Goal: Task Accomplishment & Management: Complete application form

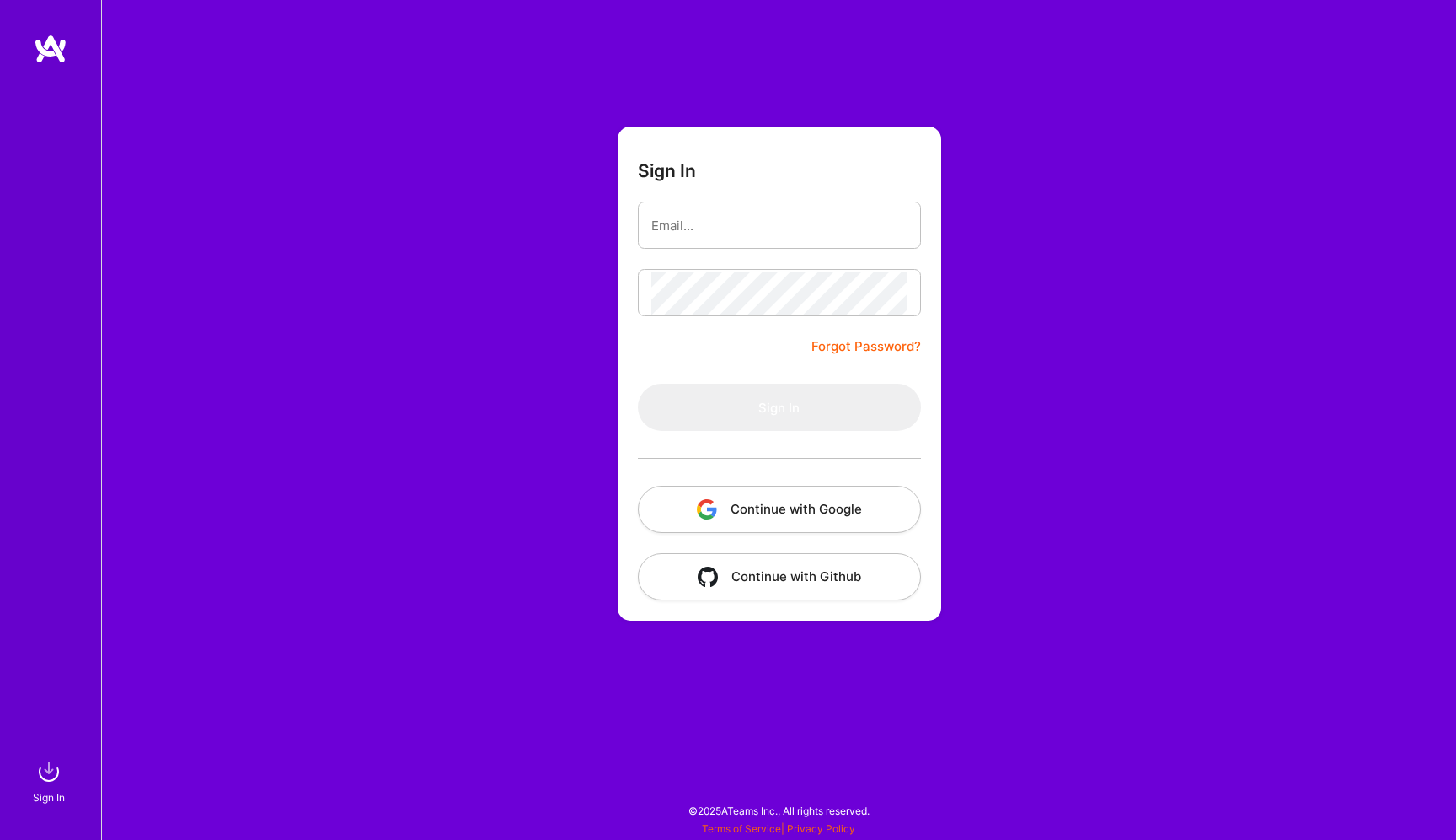
click at [712, 496] on button "Continue with Google" at bounding box center [779, 509] width 283 height 47
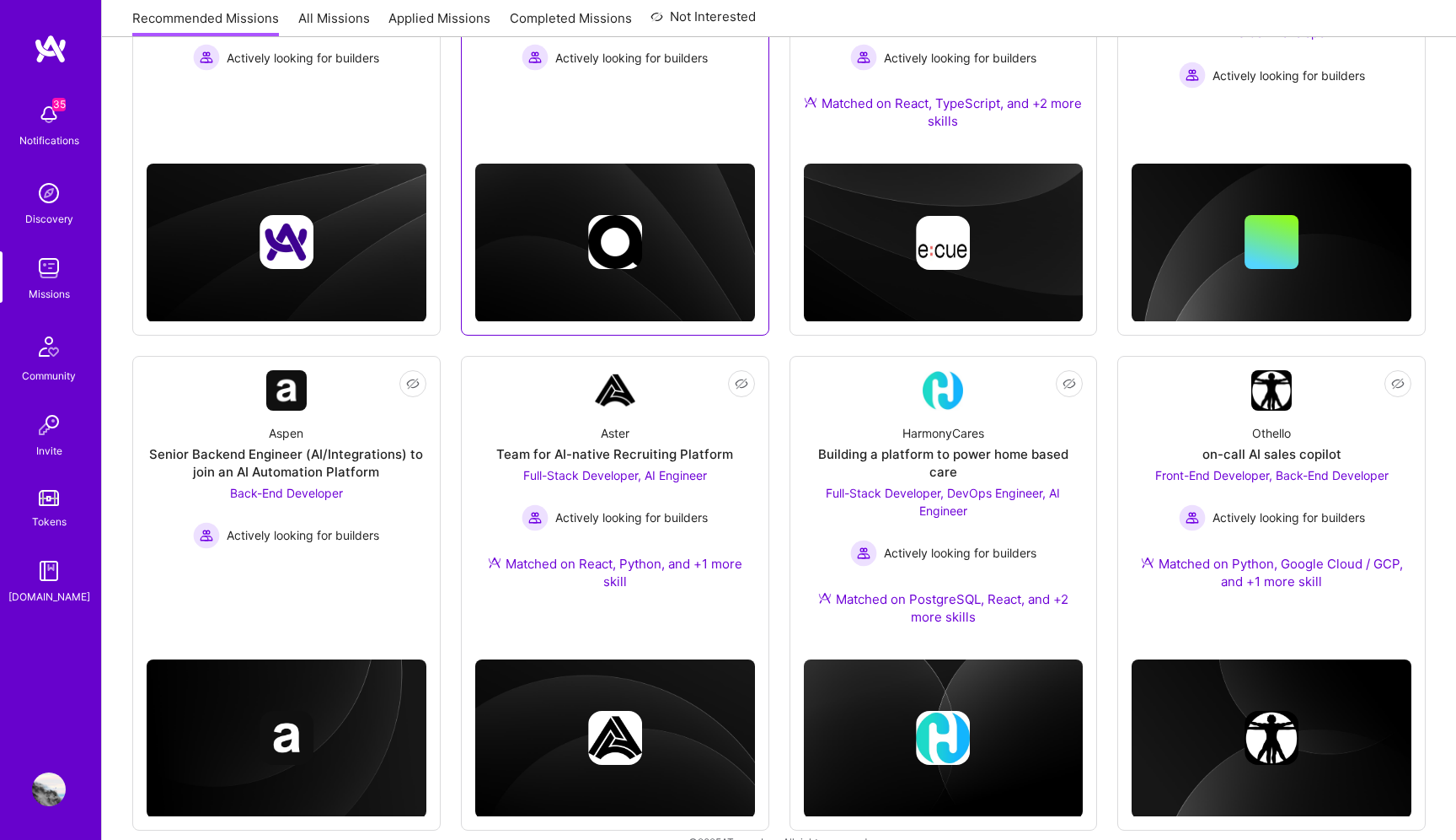
scroll to position [402, 0]
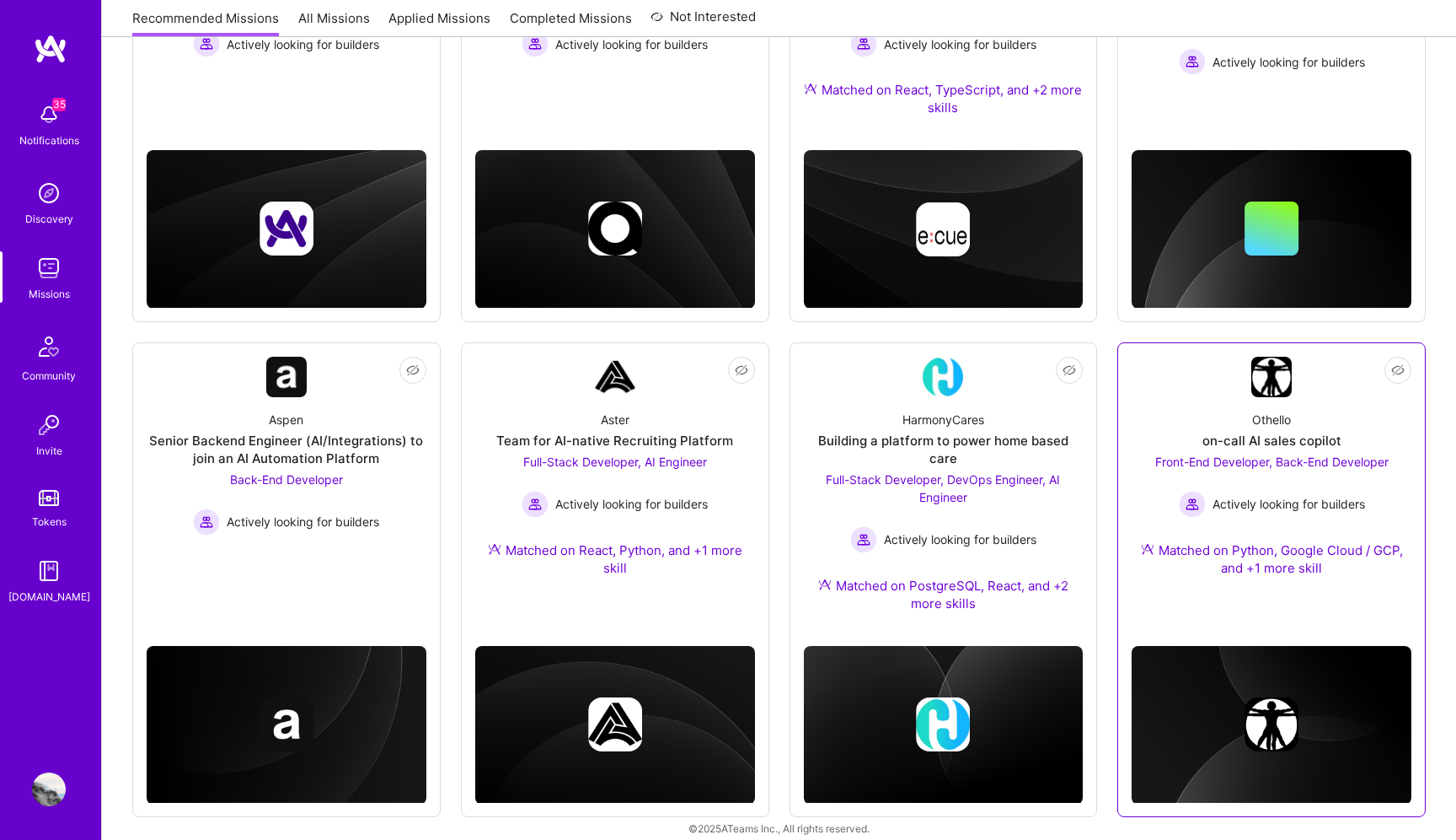
click at [1172, 455] on span "Front-End Developer, Back-End Developer" at bounding box center [1272, 462] width 233 height 15
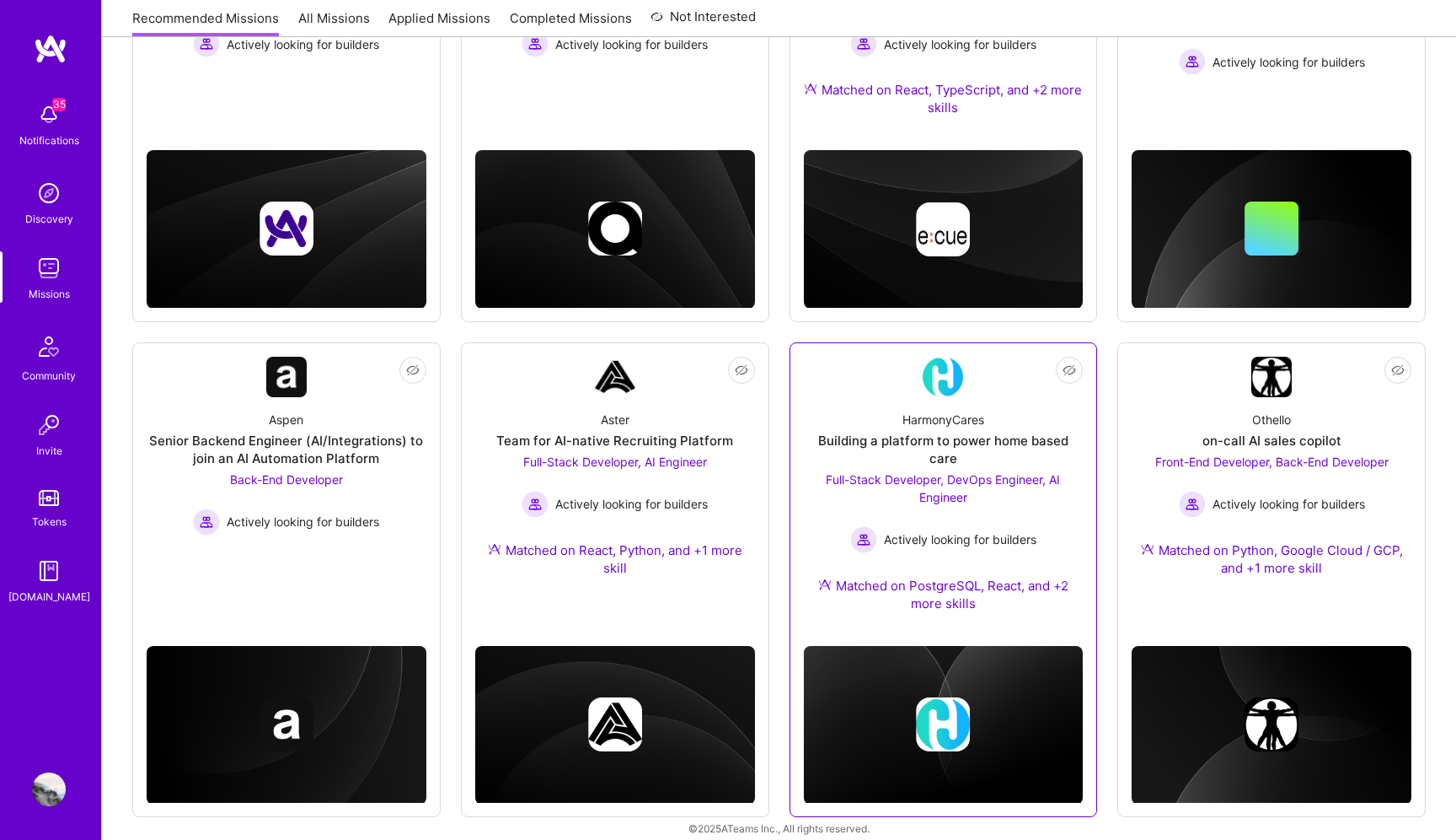
click at [1033, 479] on div "Full-Stack Developer, DevOps Engineer, AI Engineer Actively looking for builders" at bounding box center [943, 512] width 280 height 83
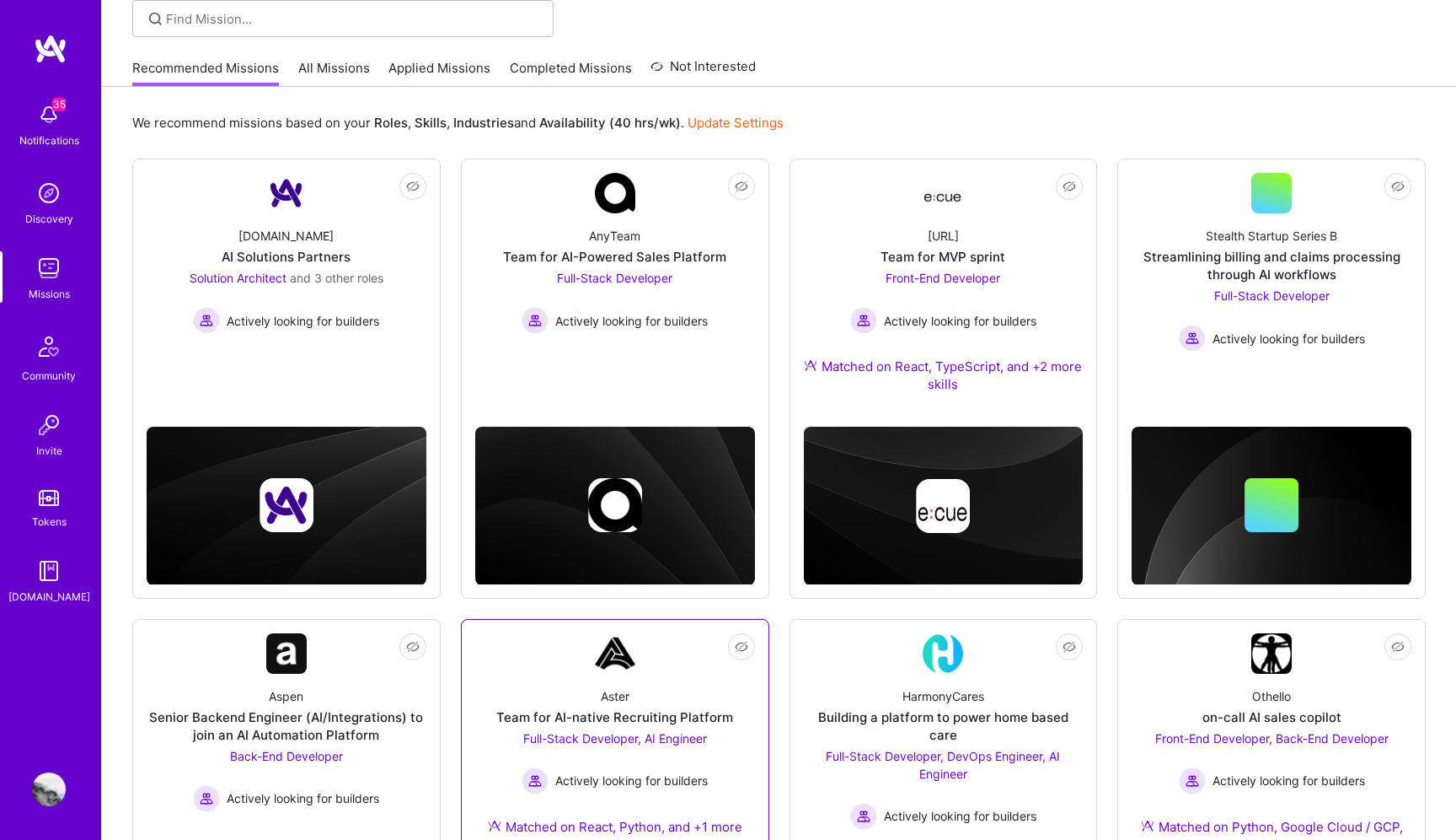
scroll to position [121, 0]
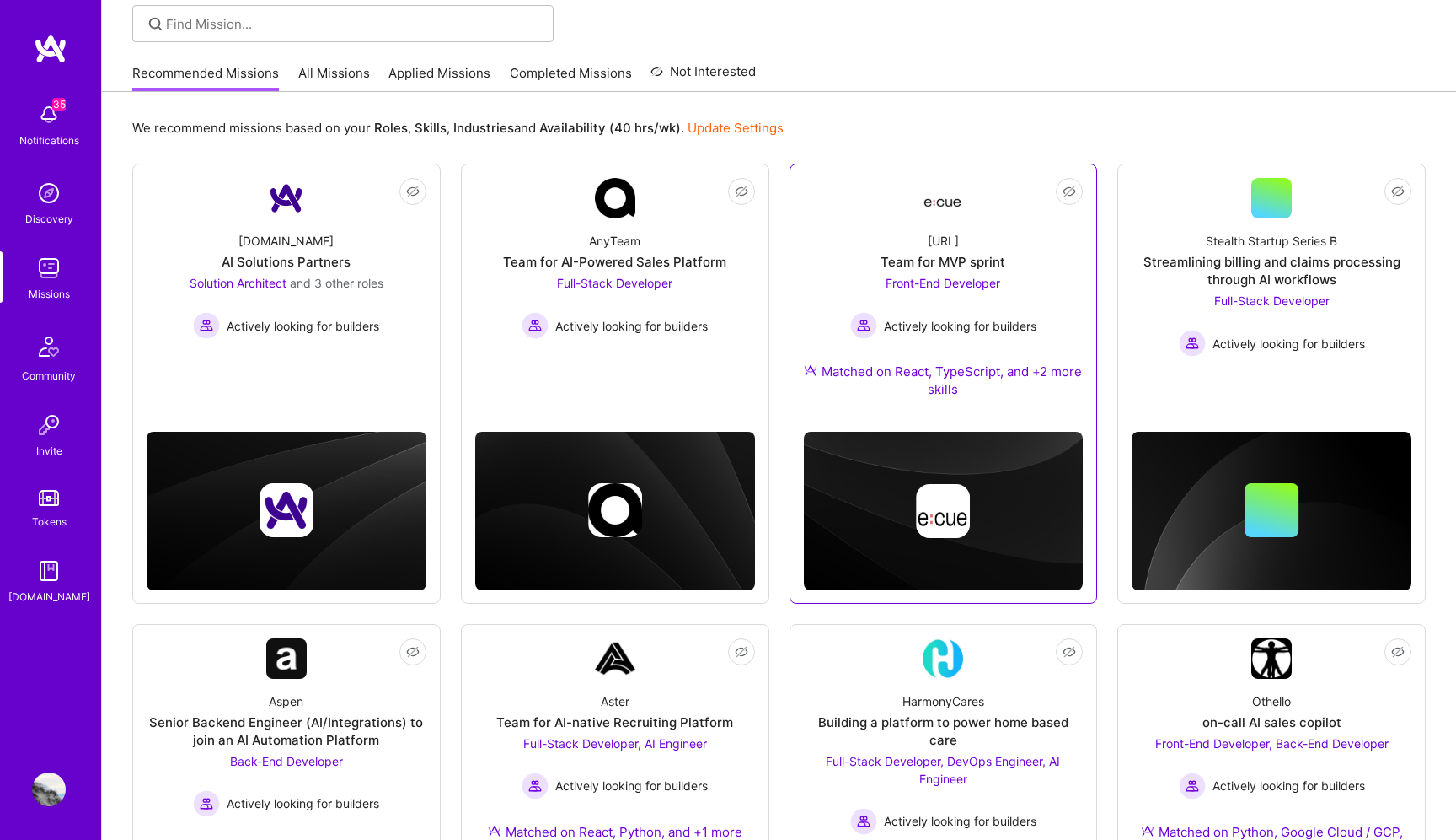
click at [930, 342] on div "Ecue.ai Team for MVP sprint Front-End Developer Actively looking for builders M…" at bounding box center [943, 318] width 280 height 200
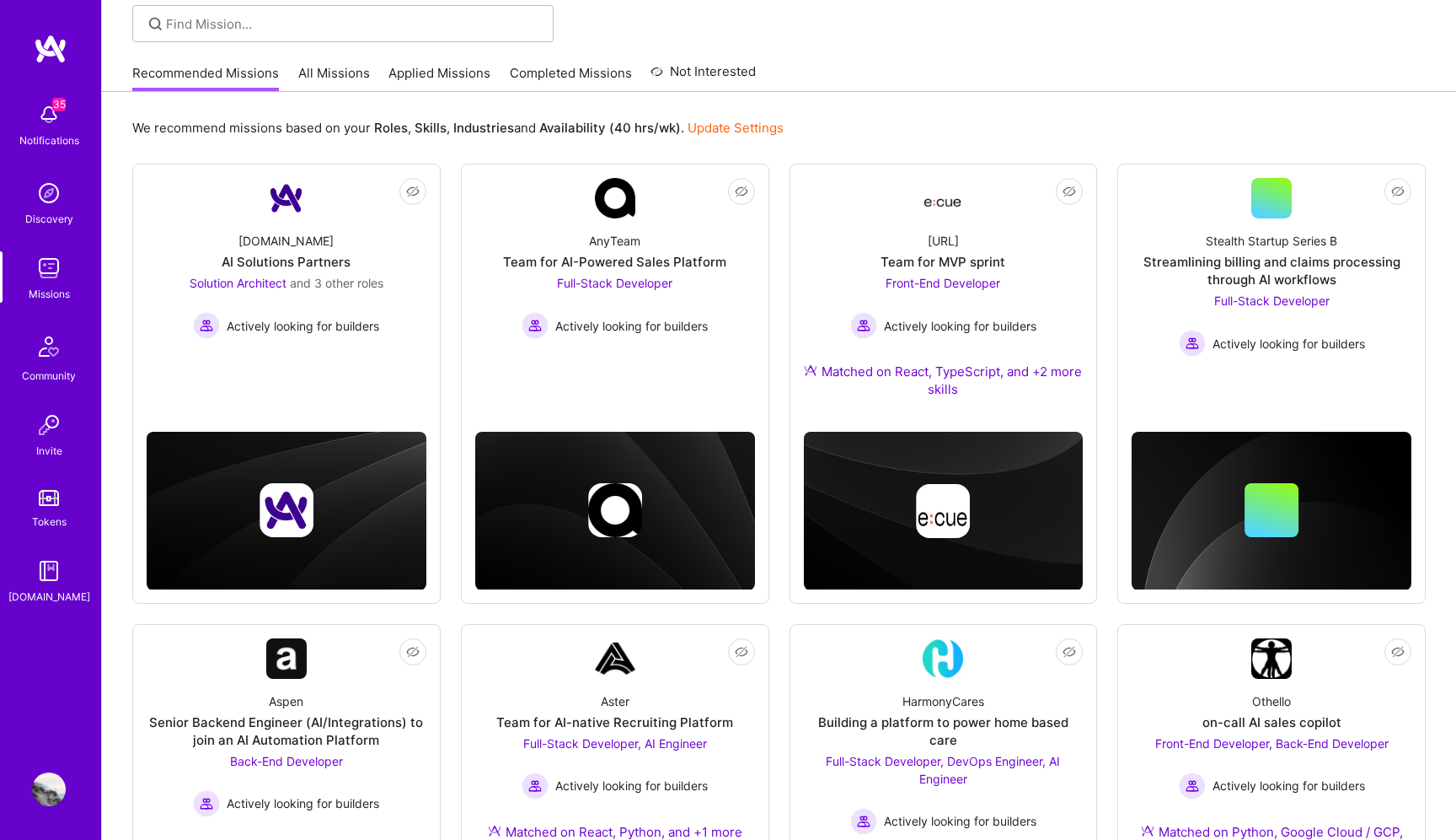
click at [394, 59] on div "Recommended Missions All Missions Applied Missions Completed Missions Not Inter…" at bounding box center [444, 72] width 623 height 37
click at [416, 73] on link "Applied Missions" at bounding box center [439, 78] width 102 height 28
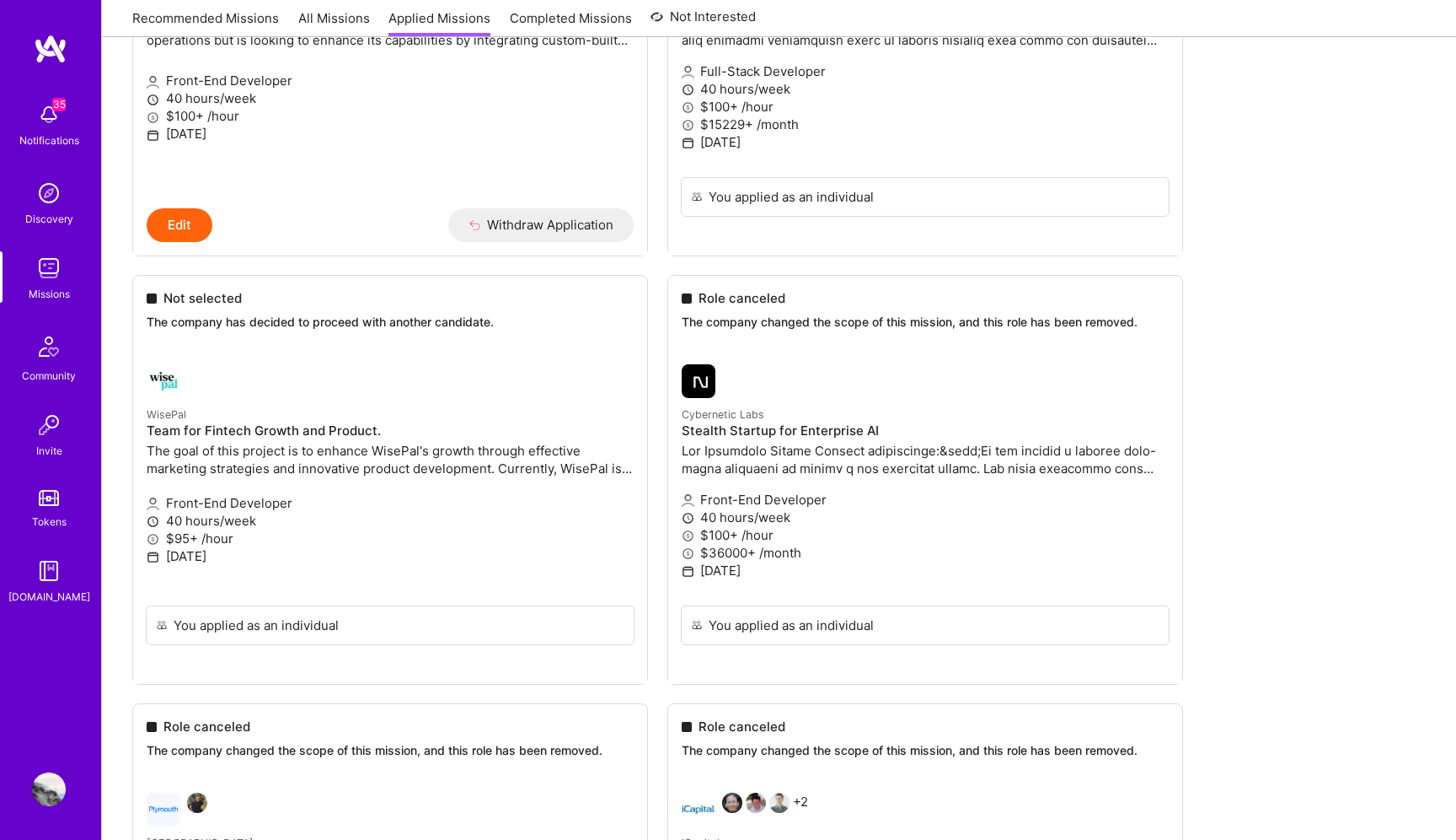
scroll to position [2562, 0]
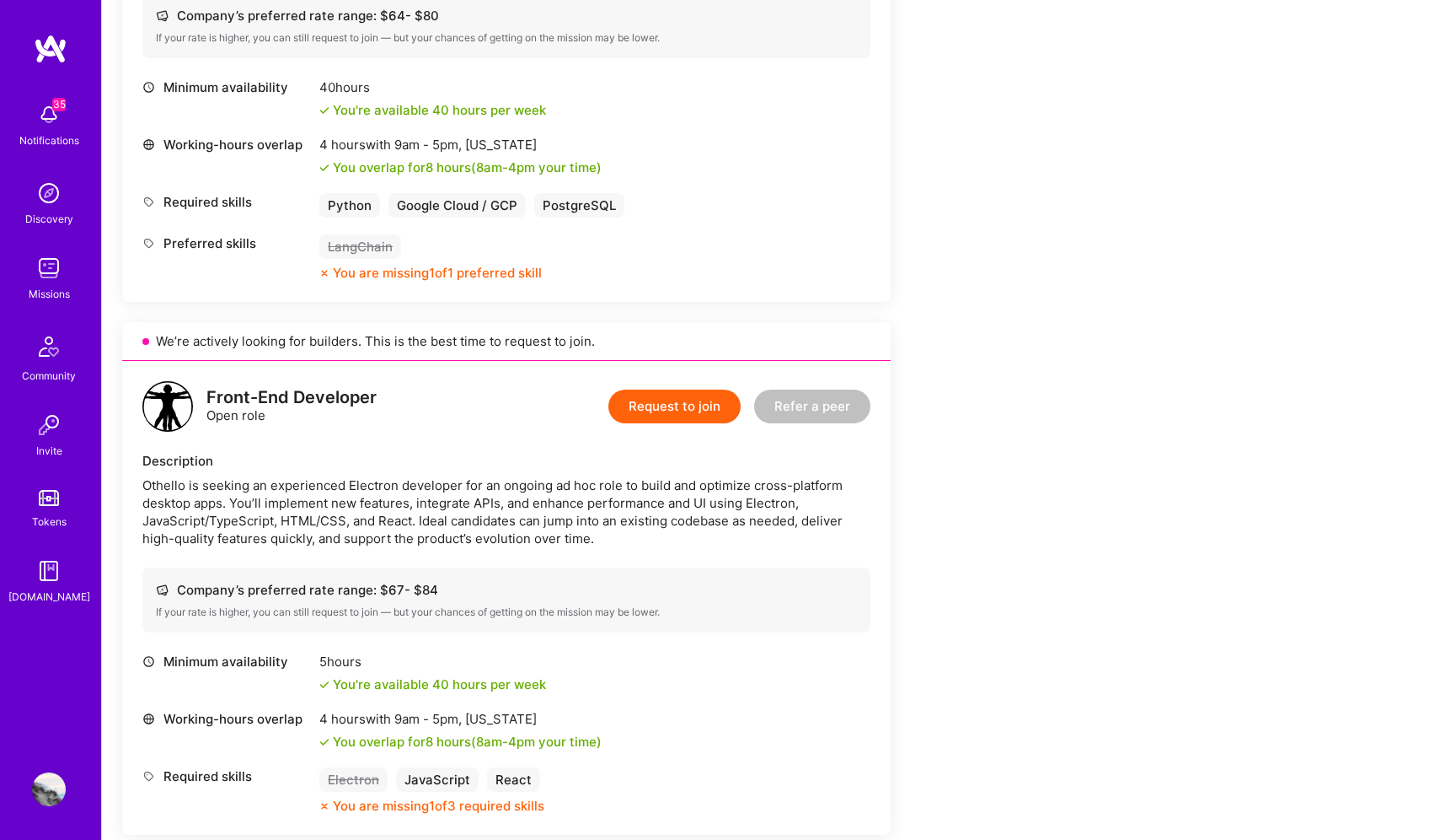
scroll to position [840, 0]
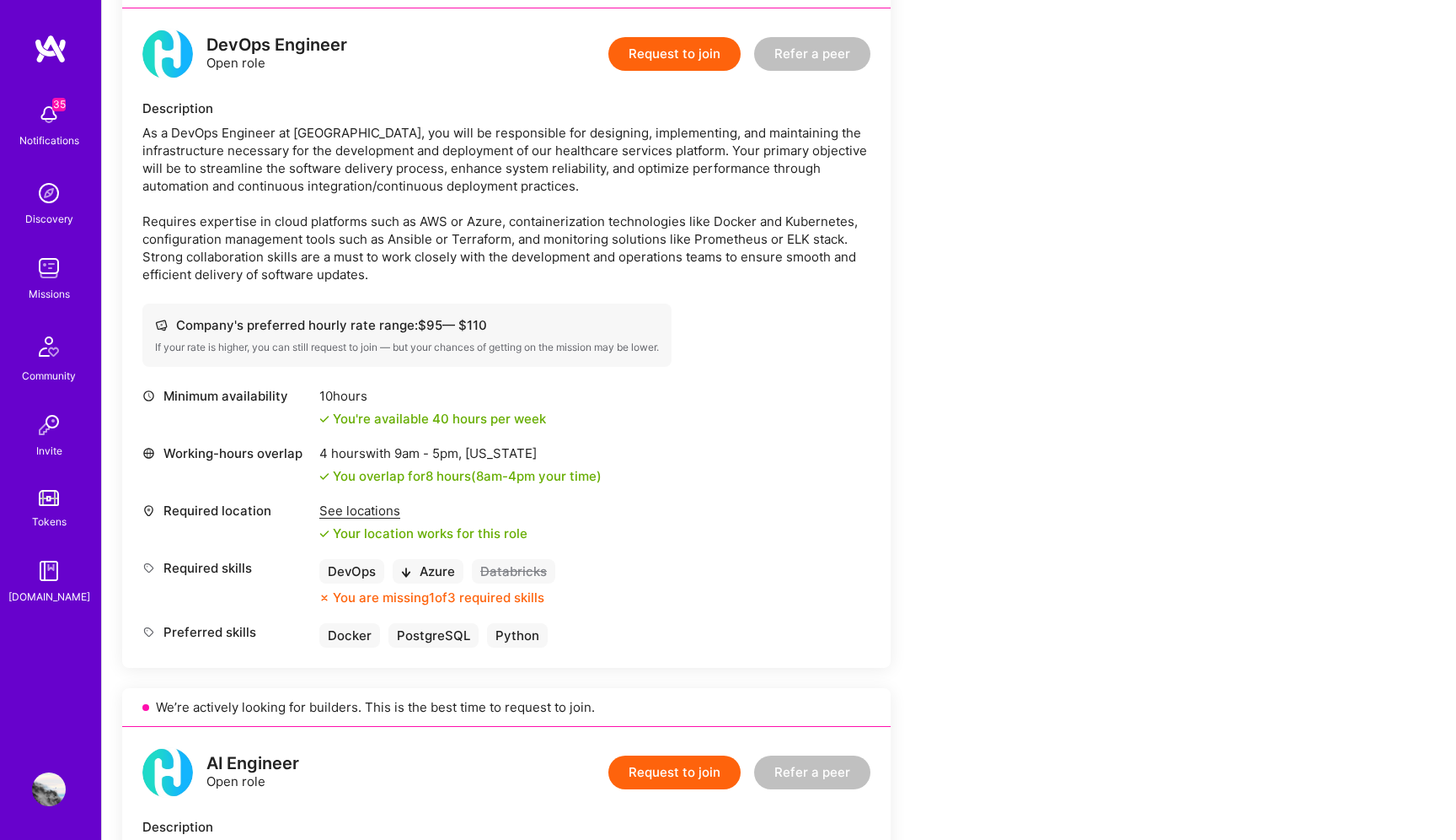
scroll to position [1335, 0]
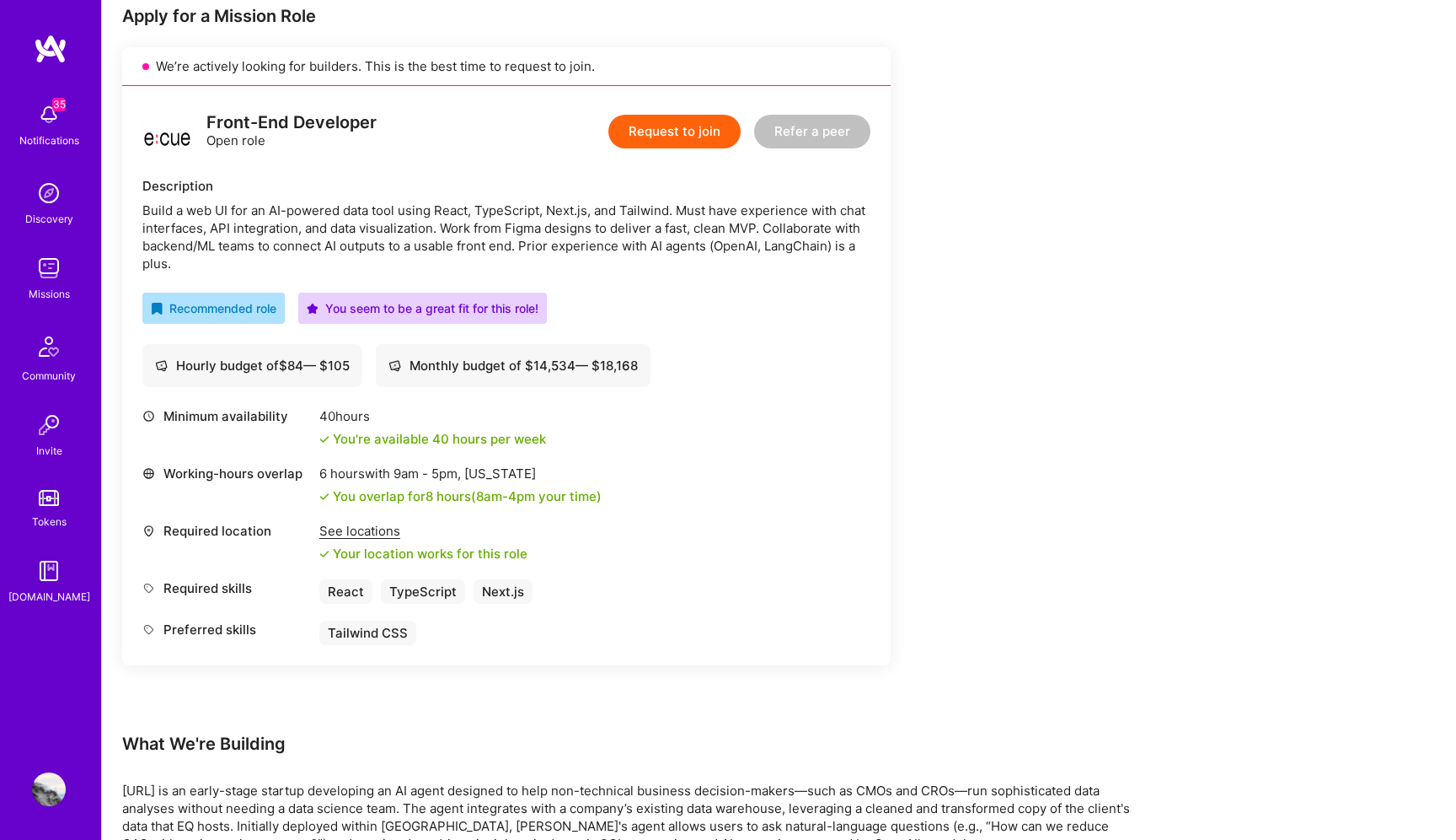
scroll to position [353, 0]
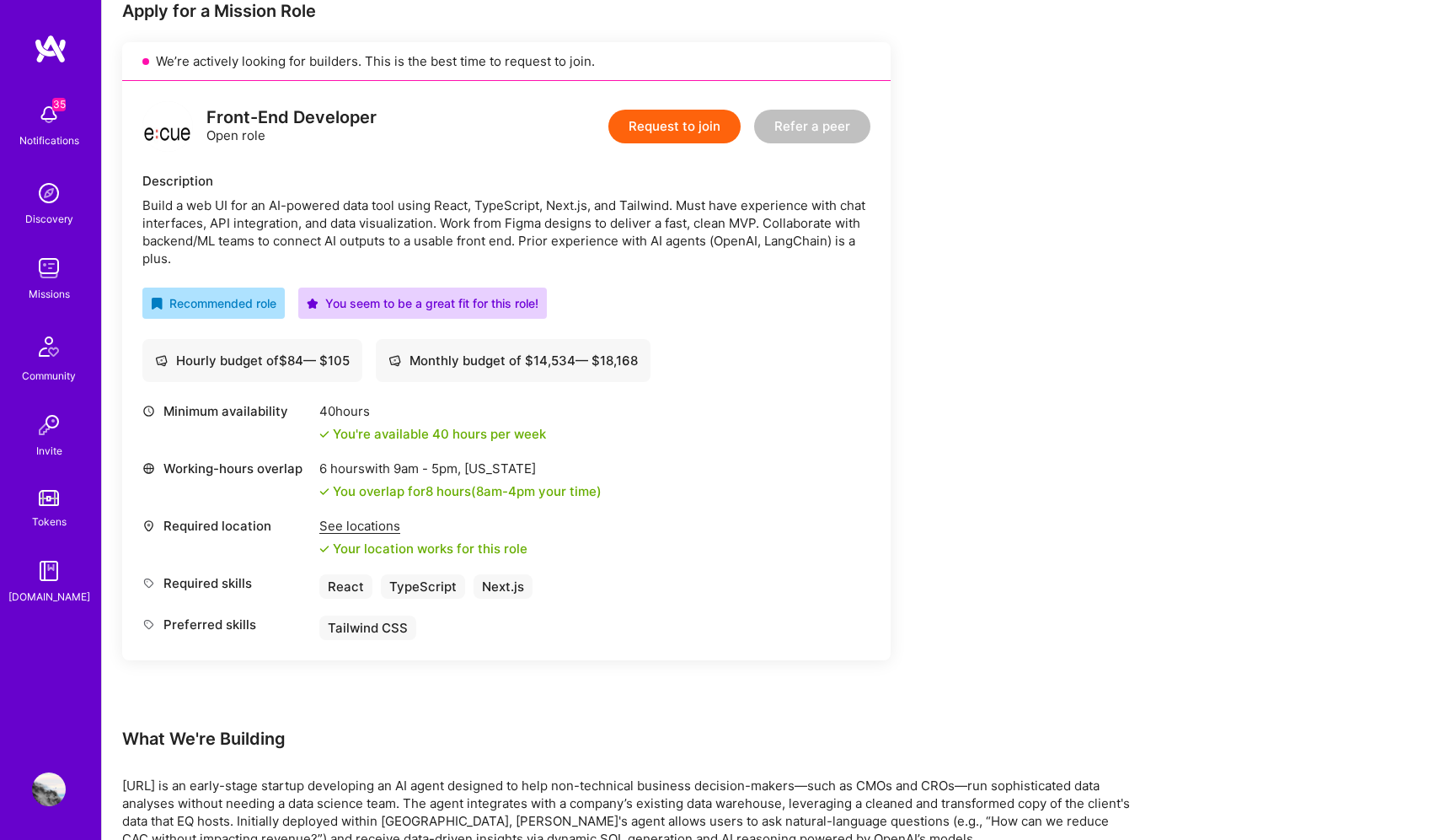
click at [663, 121] on button "Request to join" at bounding box center [675, 126] width 132 height 34
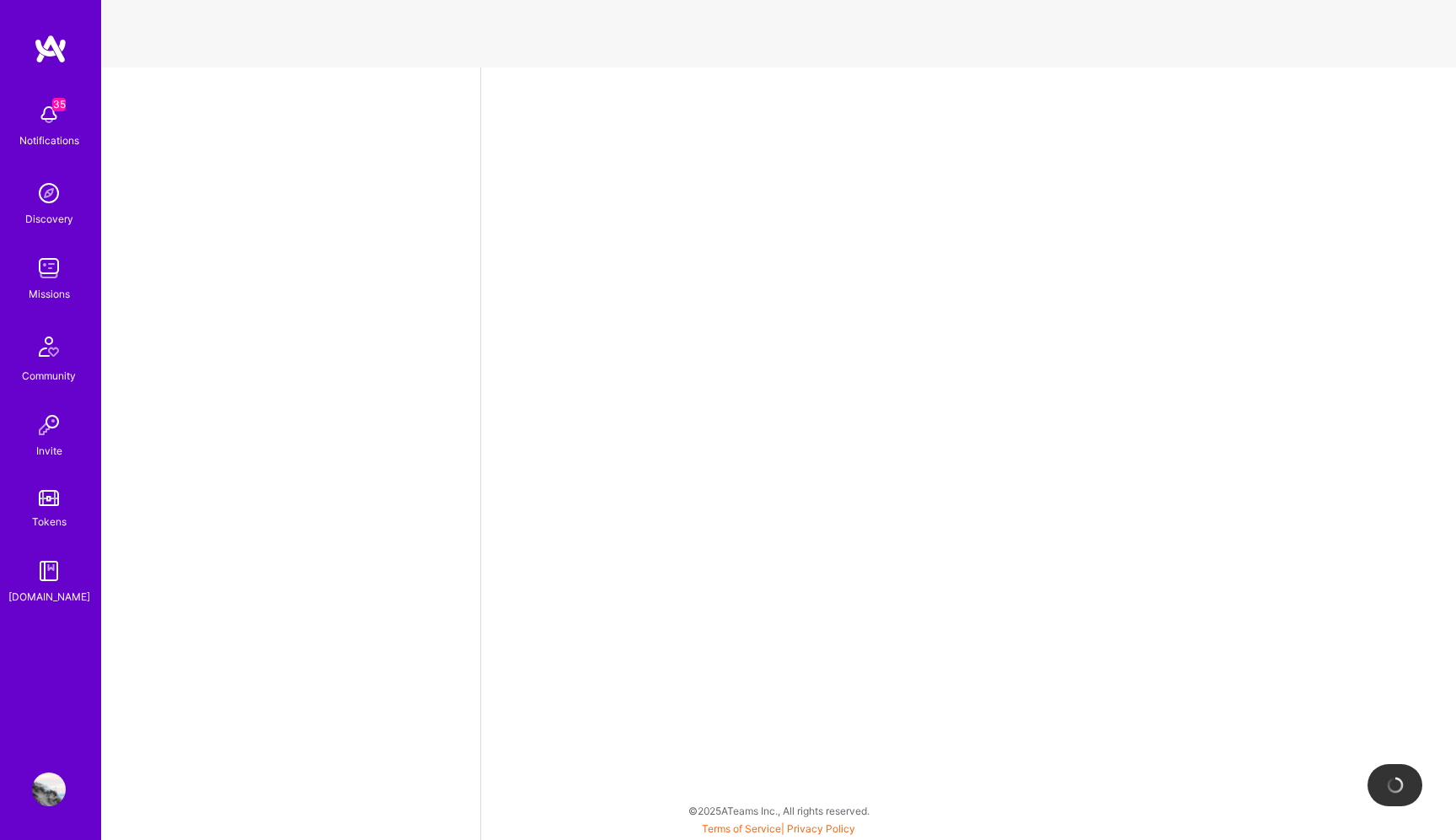
select select "US"
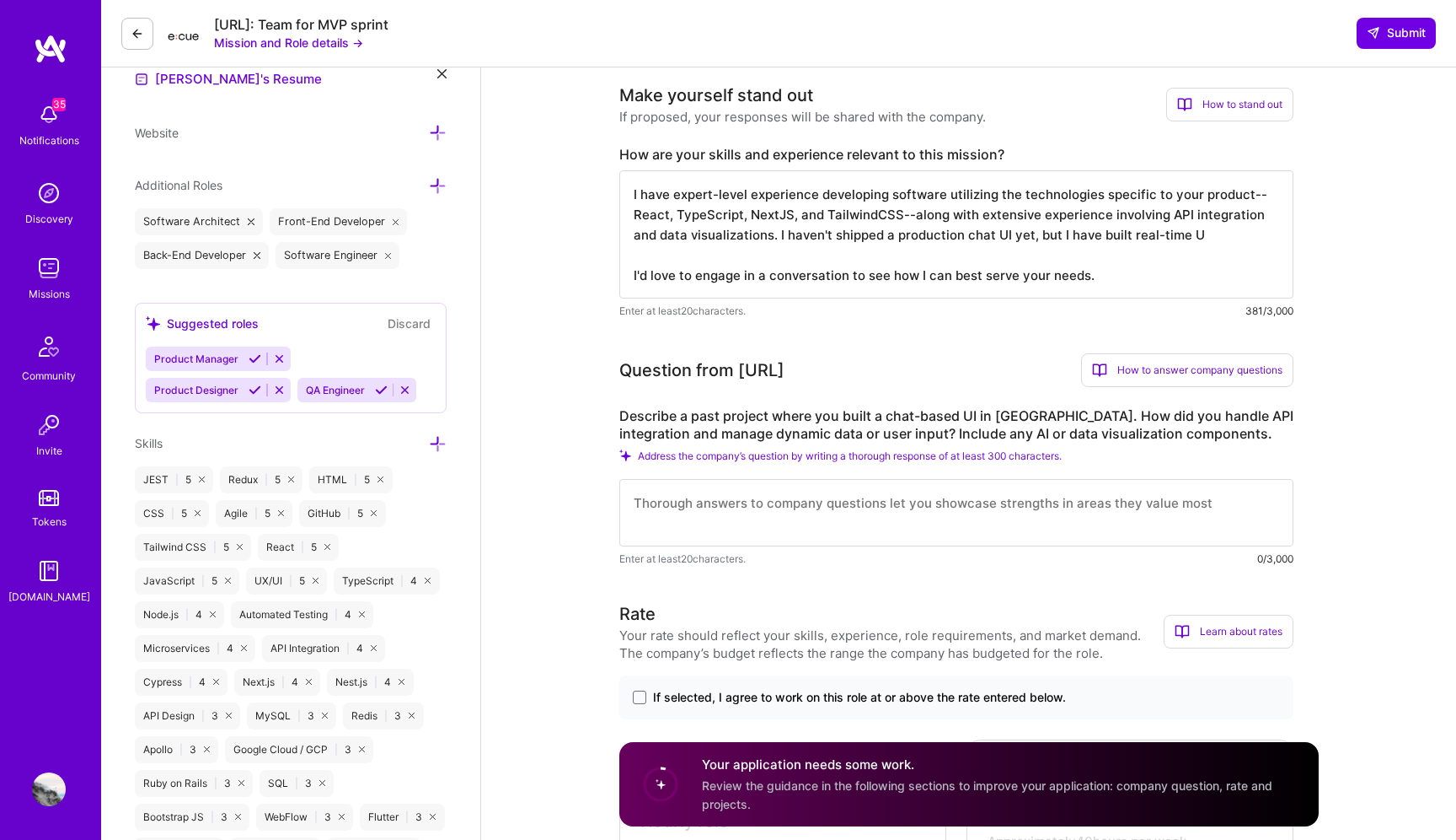
scroll to position [568, 0]
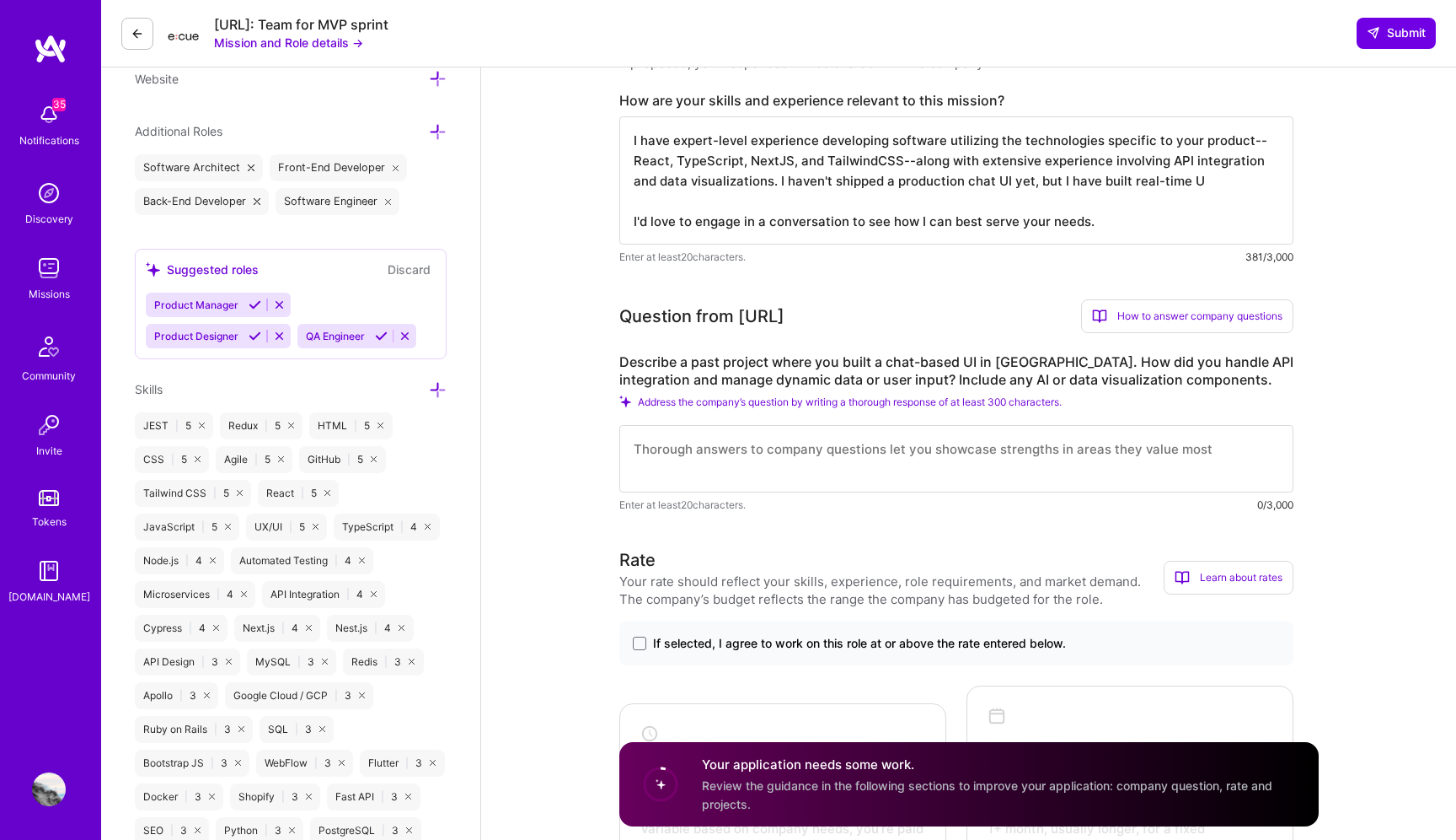
click at [733, 219] on textarea "I have expert-level experience developing software utilizing the technologies s…" at bounding box center [956, 181] width 675 height 128
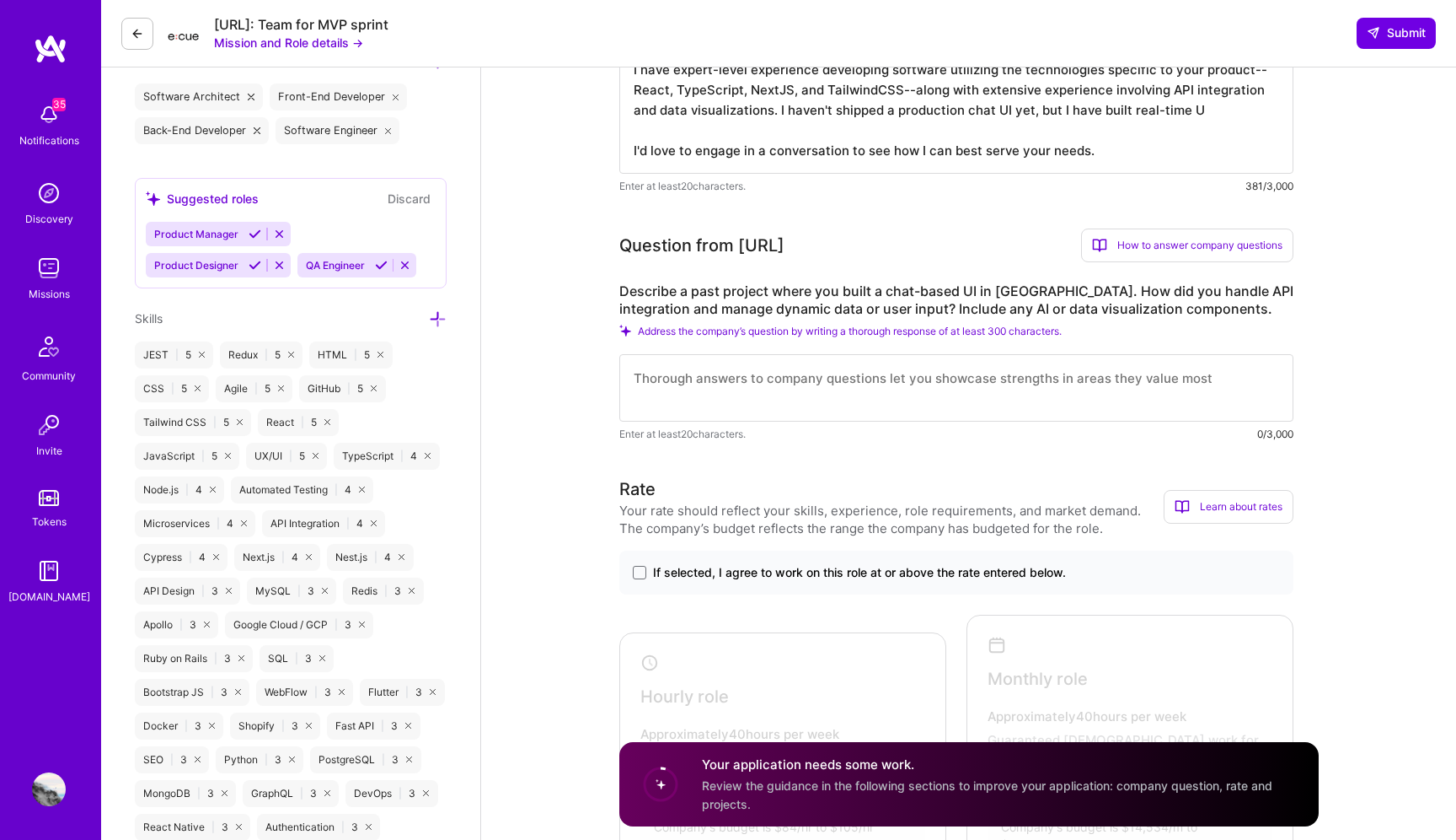
scroll to position [662, 0]
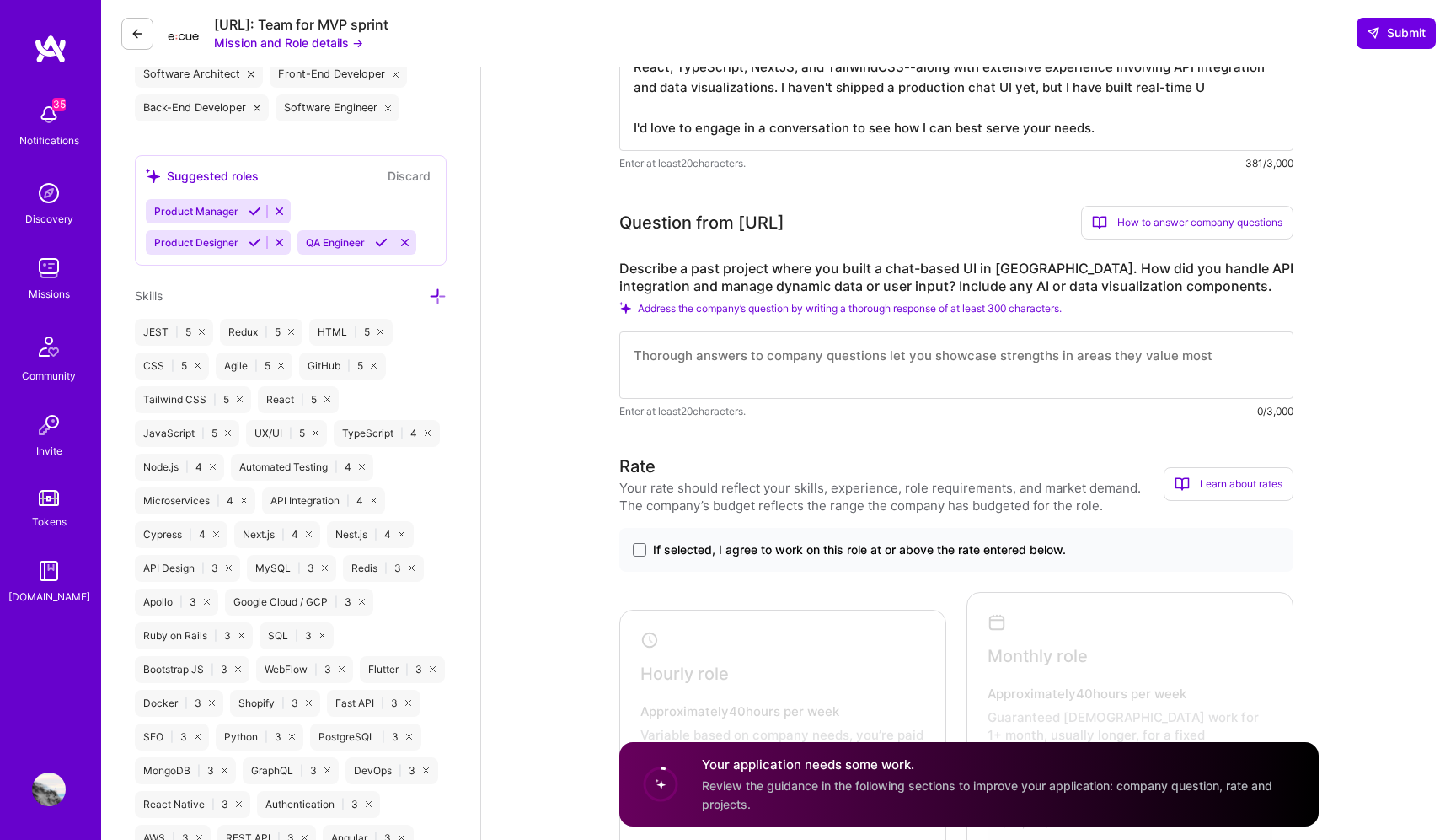
click at [841, 358] on textarea at bounding box center [956, 365] width 675 height 67
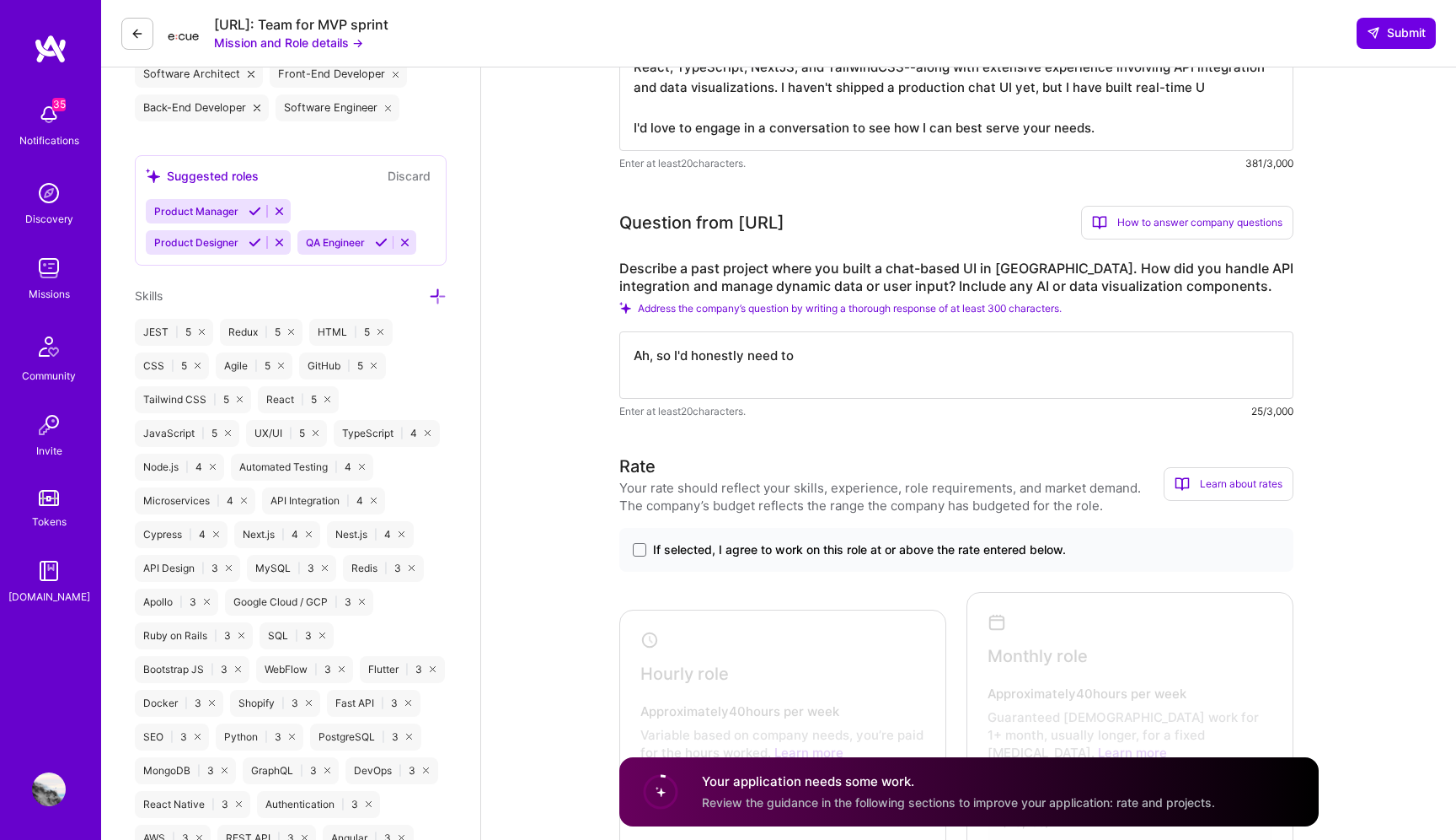
type textarea "Ah, so I'd honestly need to"
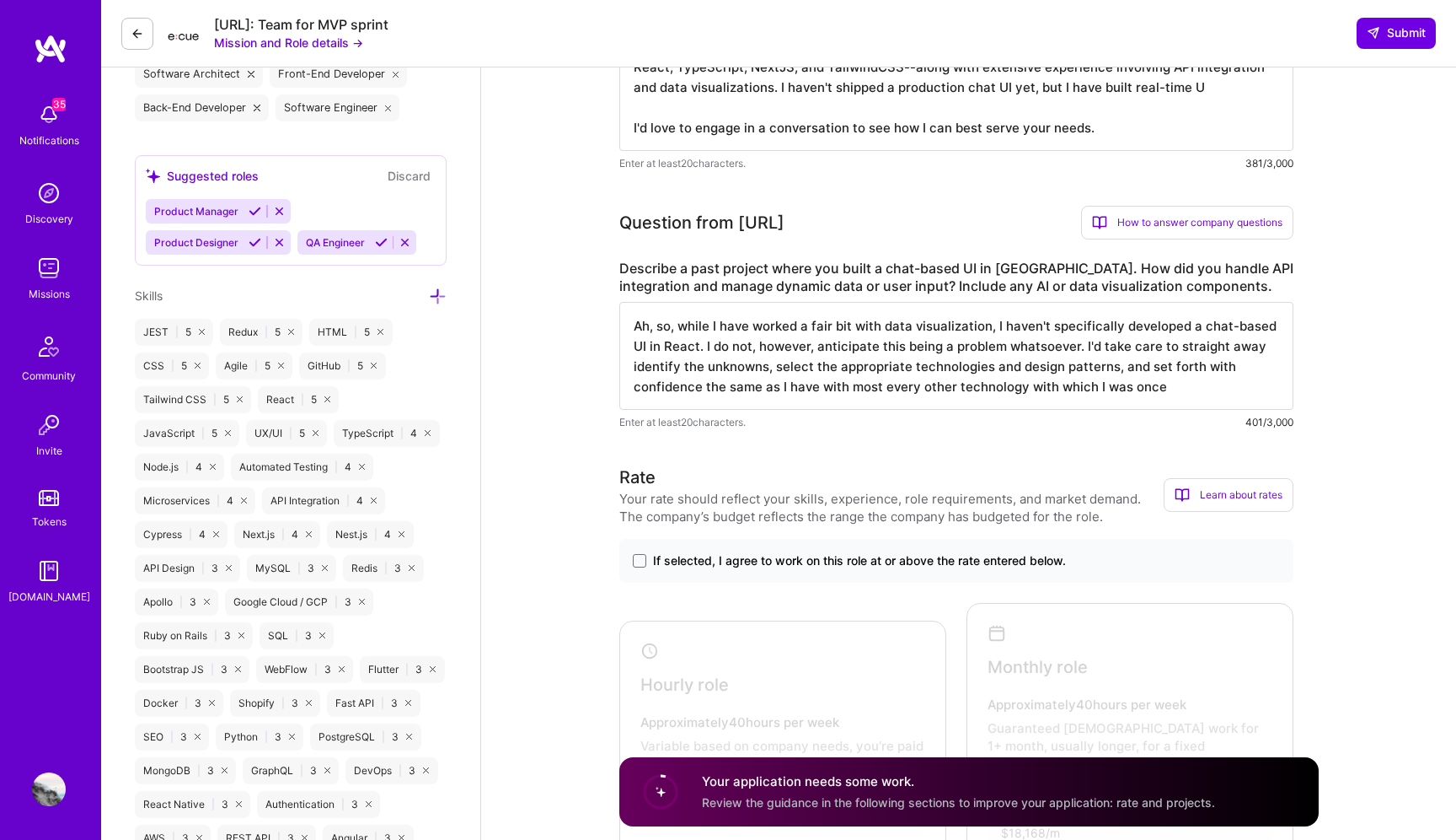
click at [698, 346] on textarea "Ah, so, while I have worked a fair bit with data visualization, I haven't speci…" at bounding box center [956, 355] width 675 height 108
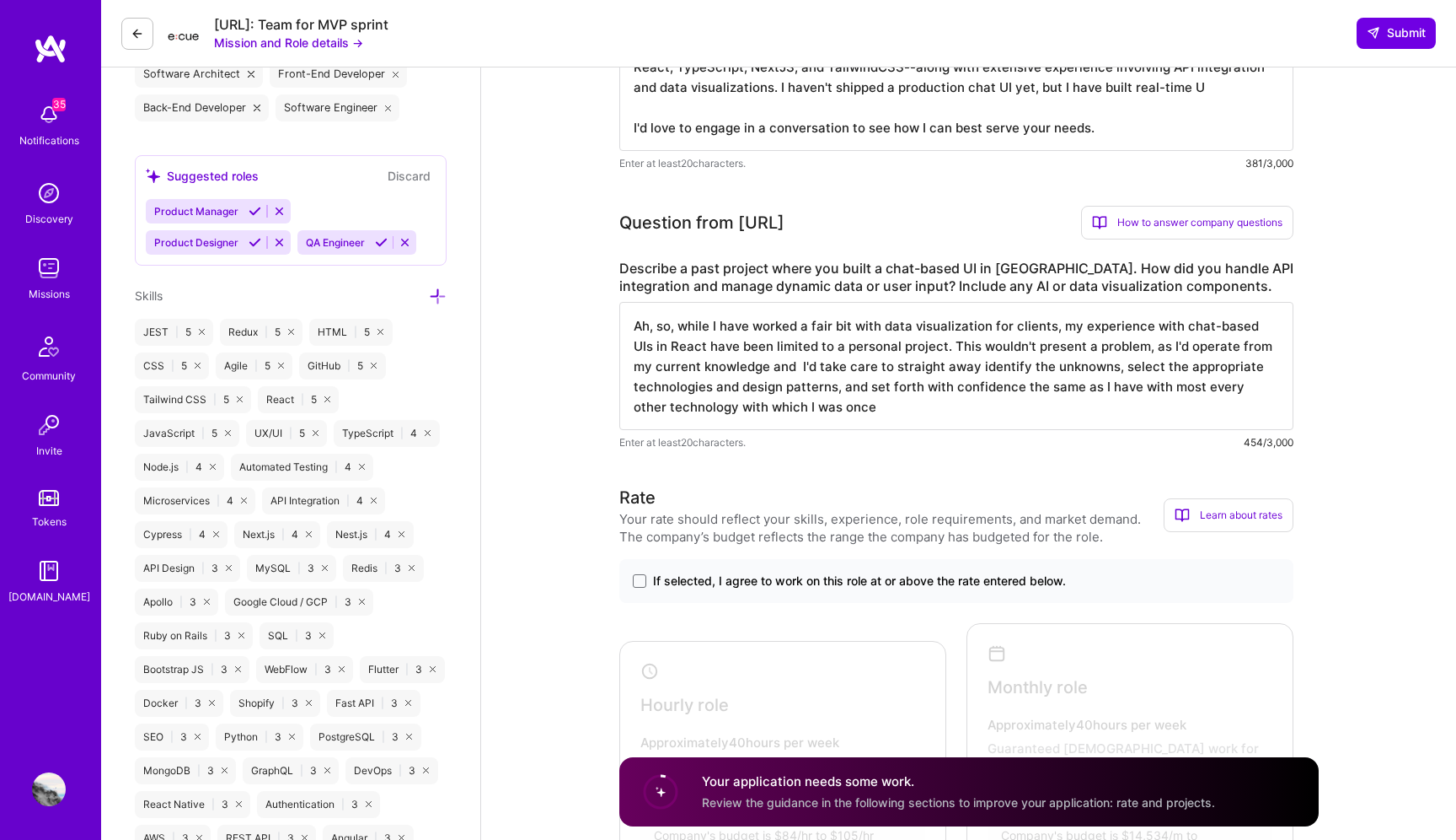
type textarea "Ah, so, while I have worked a fair bit with data visualization for clients, my …"
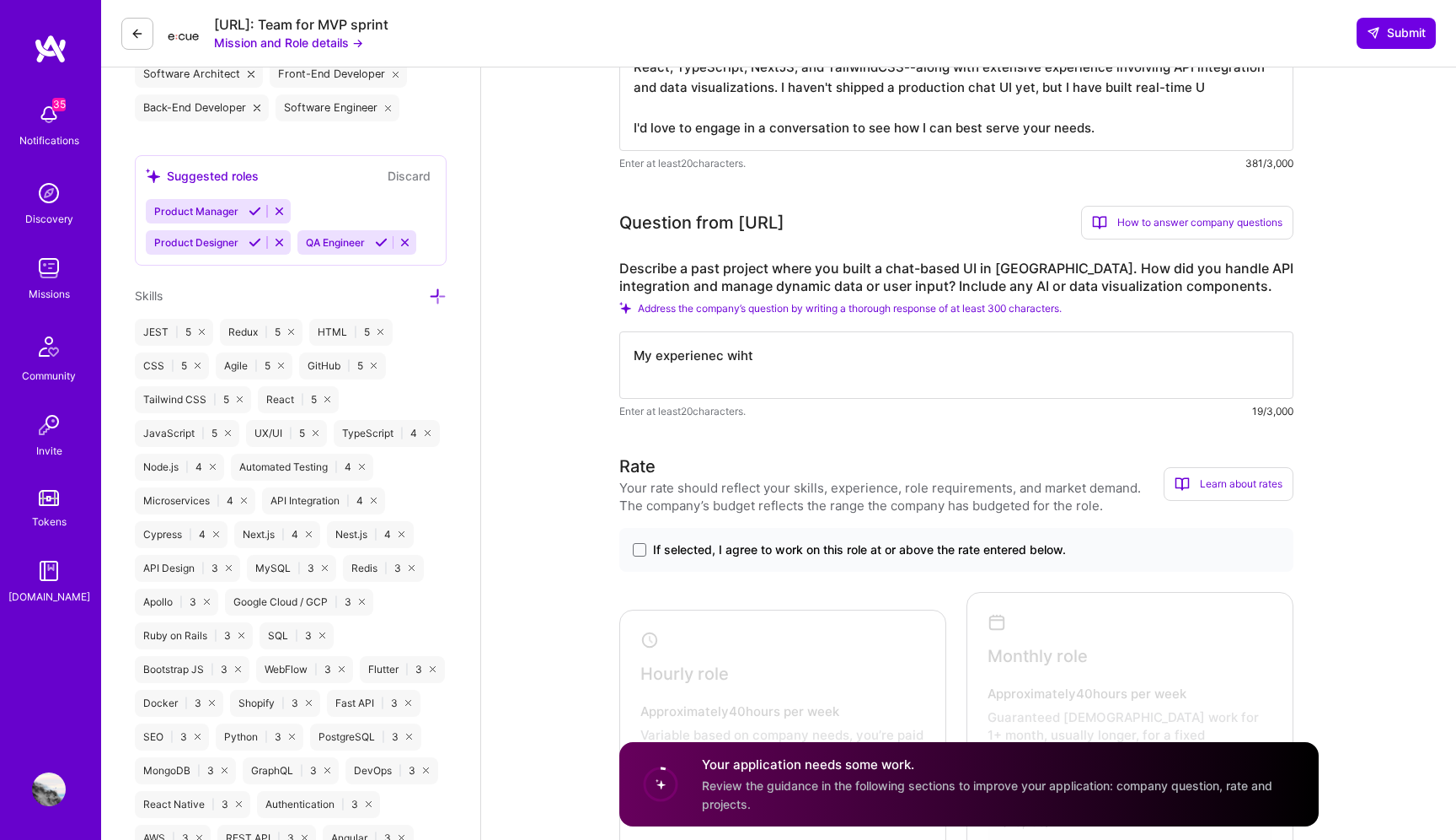
type textarea "My experienec wiht"
type textarea "M"
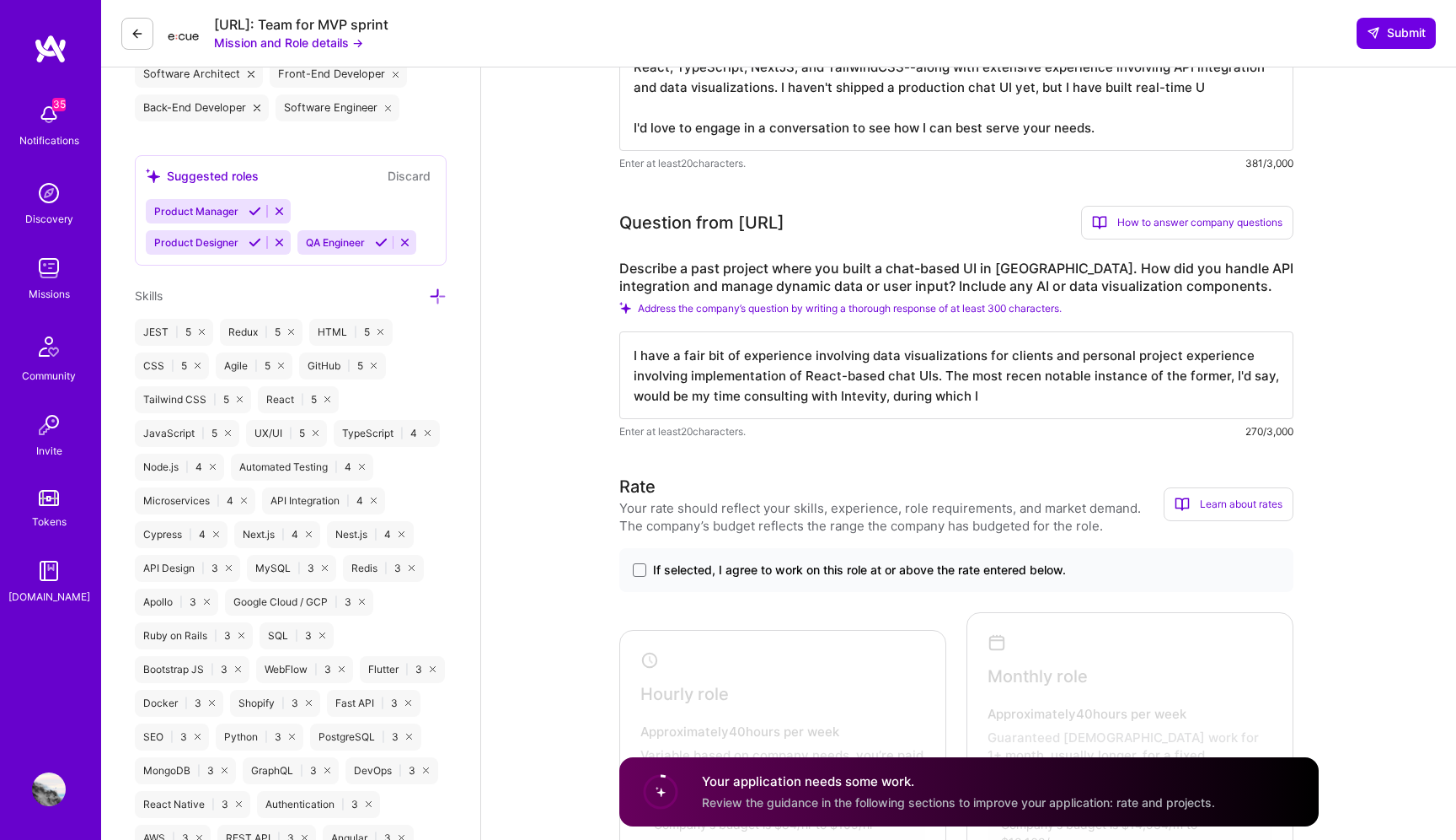
type textarea "I have a fair bit of experience involving data visualizations for clients and p…"
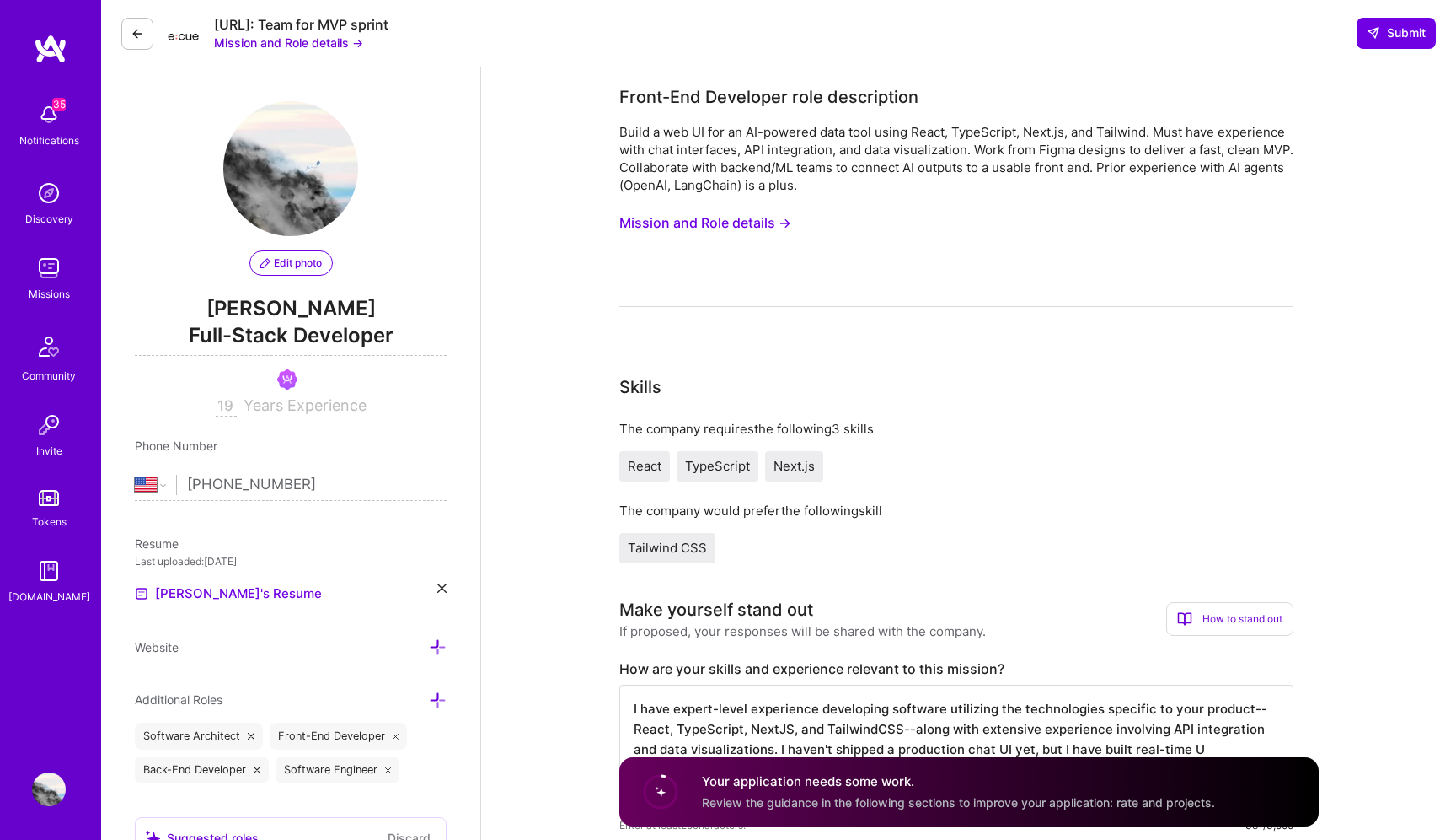
select select "US"
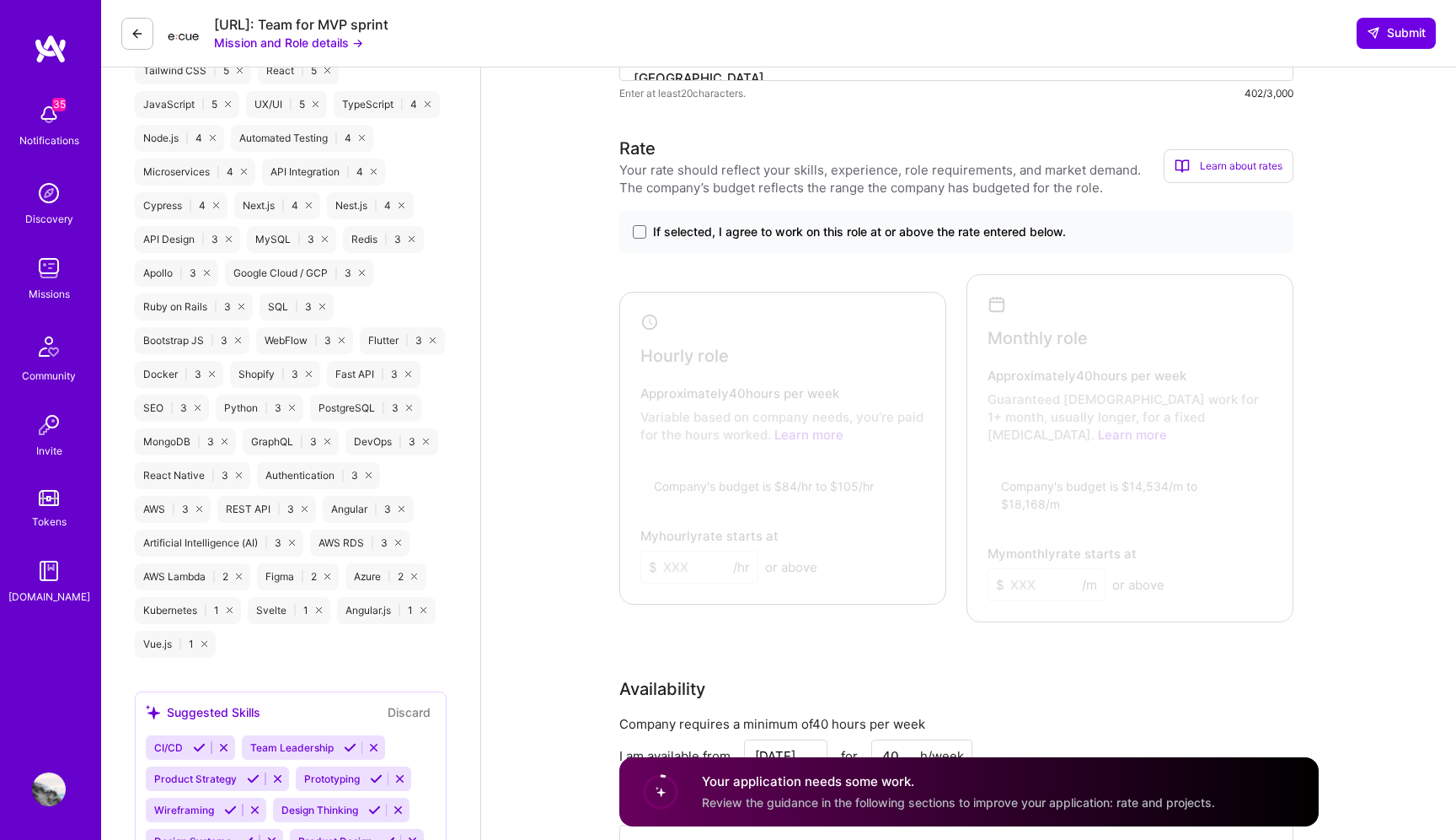
scroll to position [1000, 0]
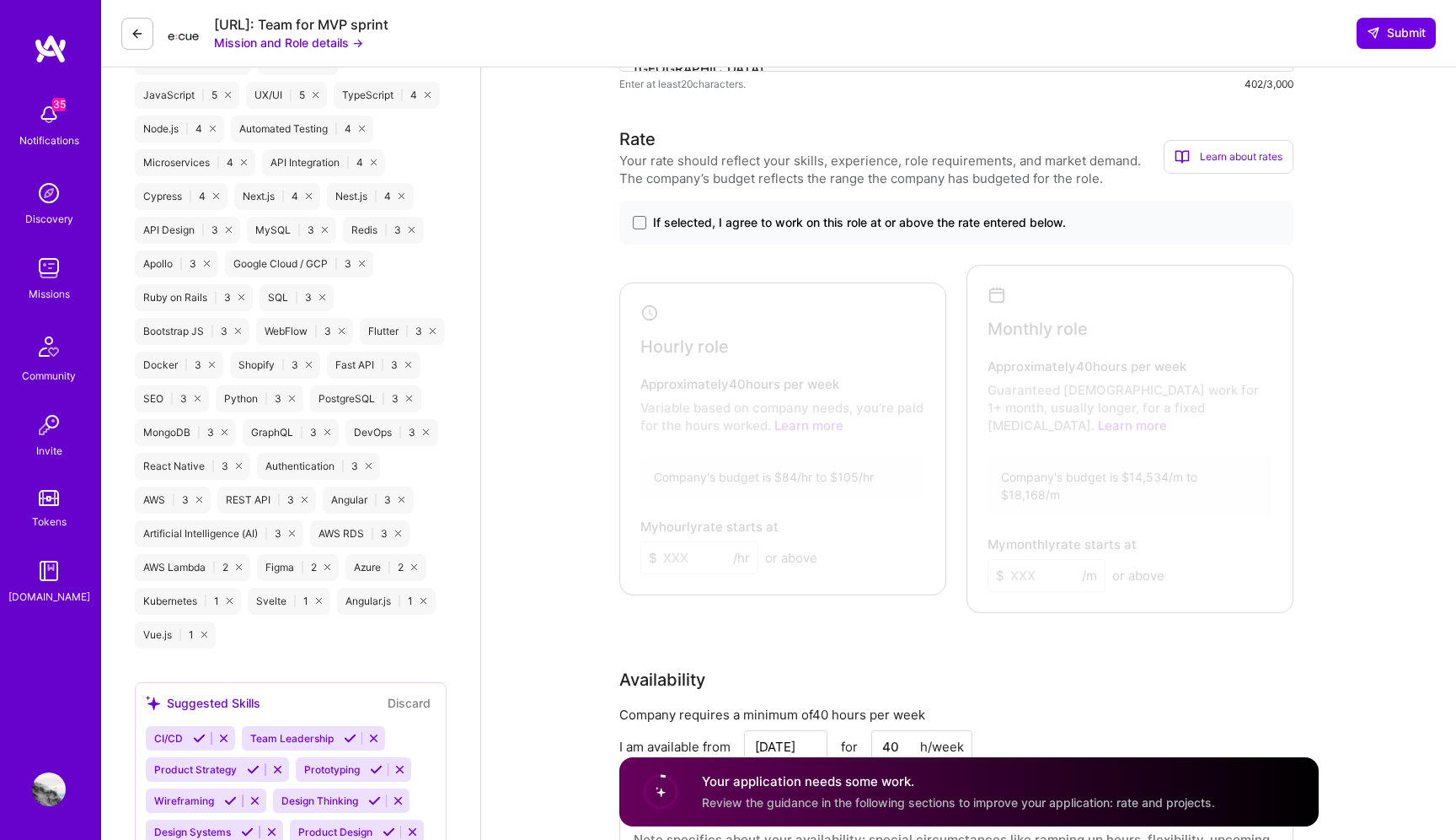
type textarea "I have a fair bit of experience involving data visualizations for clients and p…"
click at [664, 201] on div "If selected, I agree to work on this role at or above the rate entered below." at bounding box center [956, 222] width 675 height 43
click at [667, 222] on span "If selected, I agree to work on this role at or above the rate entered below." at bounding box center [859, 222] width 413 height 17
click at [0, 0] on input "If selected, I agree to work on this role at or above the rate entered below." at bounding box center [0, 0] width 0 height 0
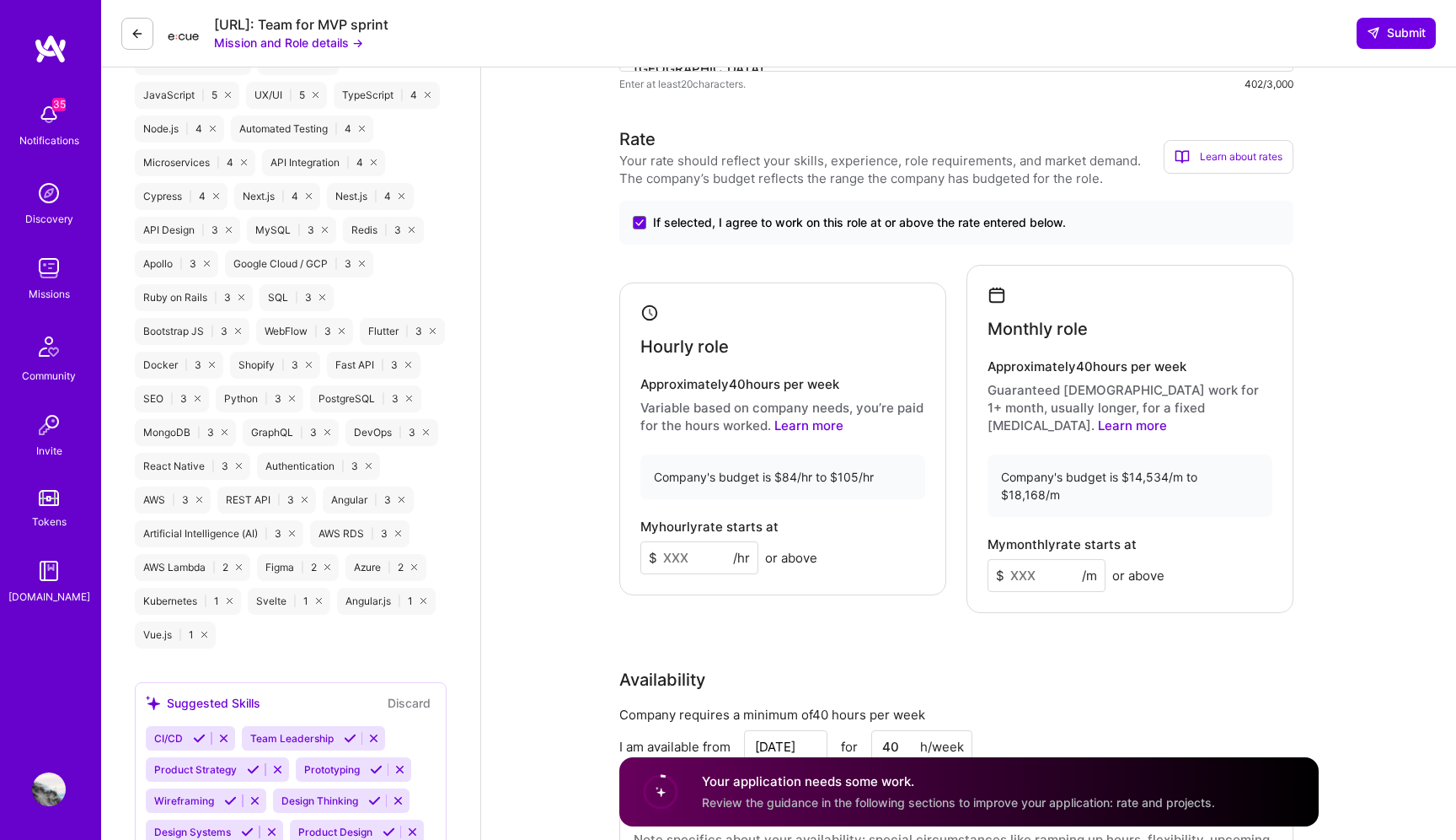
click at [705, 542] on input at bounding box center [698, 557] width 118 height 33
type input "105"
click at [1011, 559] on input at bounding box center [1046, 575] width 118 height 33
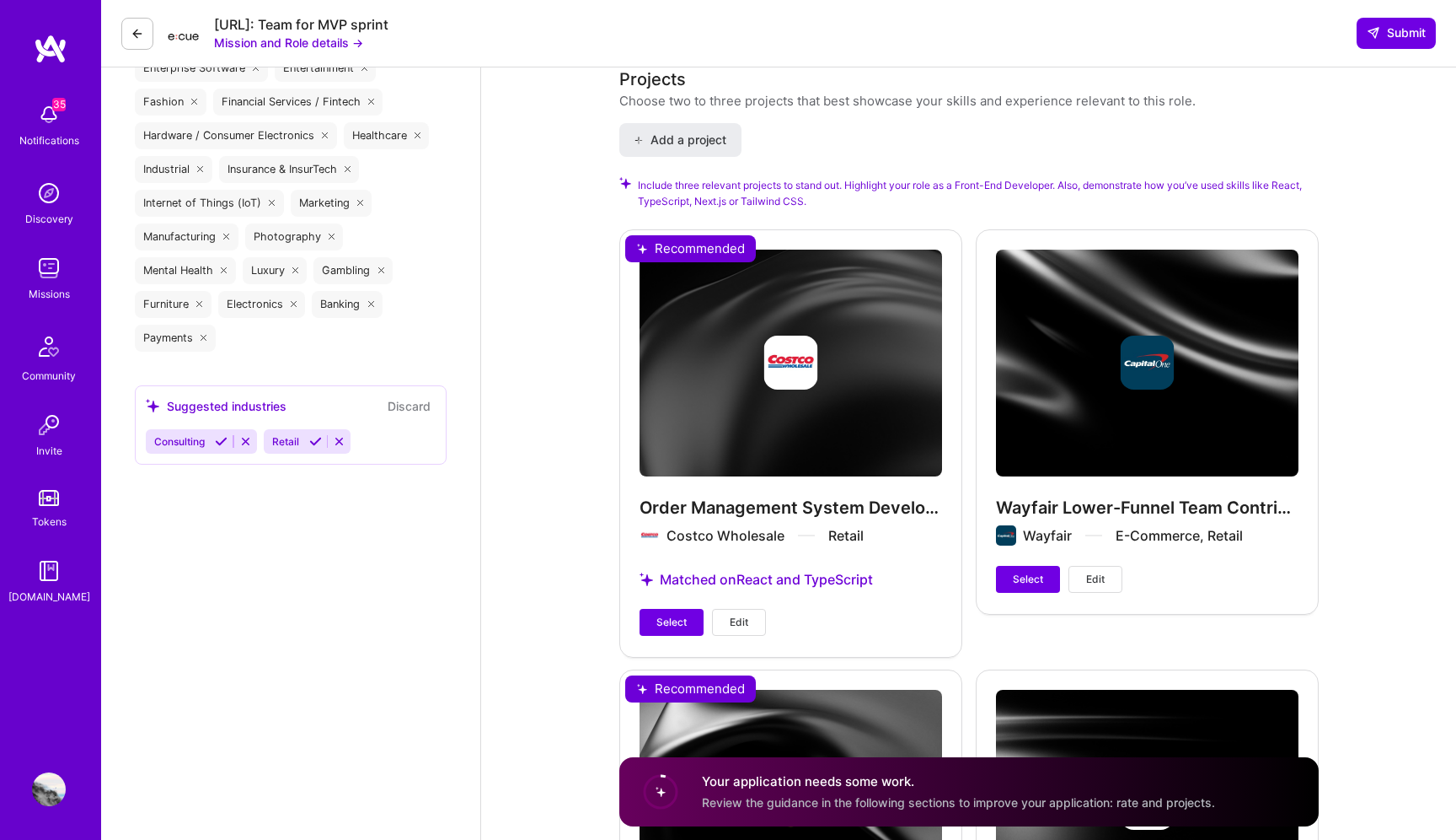
scroll to position [2131, 0]
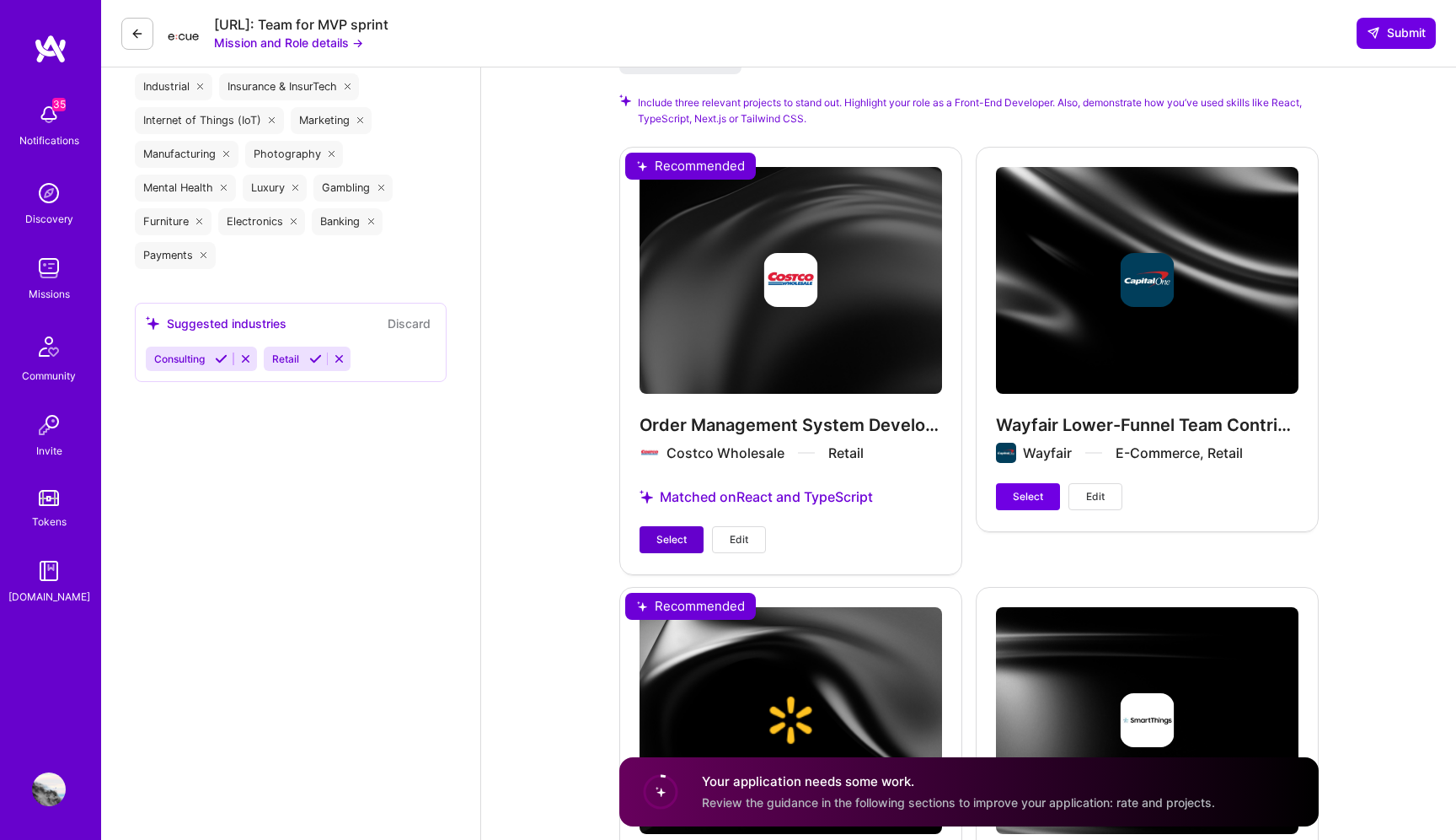
type input "18168"
click at [654, 526] on button "Select" at bounding box center [672, 539] width 64 height 27
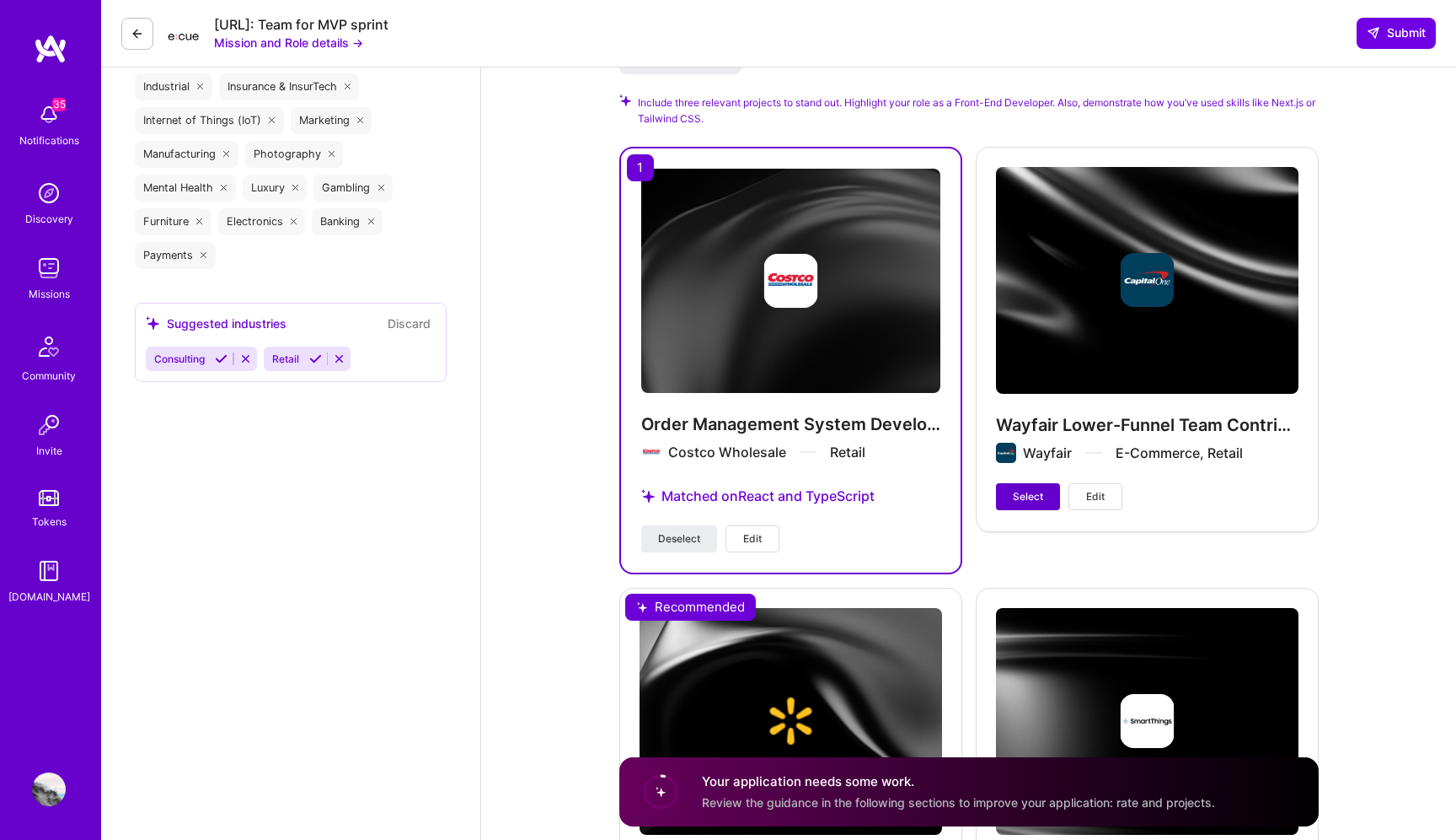
click at [1018, 489] on span "Select" at bounding box center [1027, 496] width 31 height 15
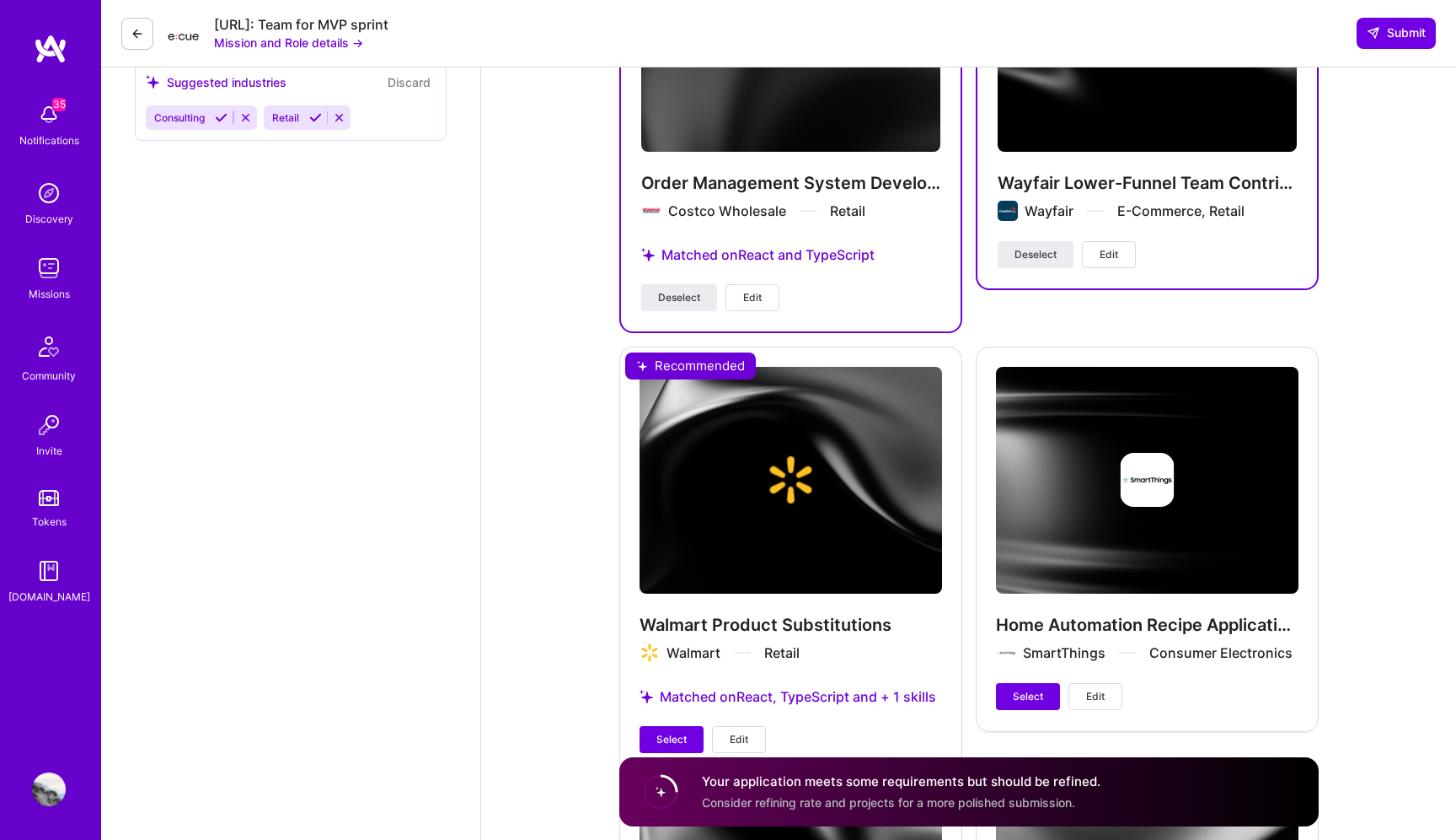
scroll to position [2417, 0]
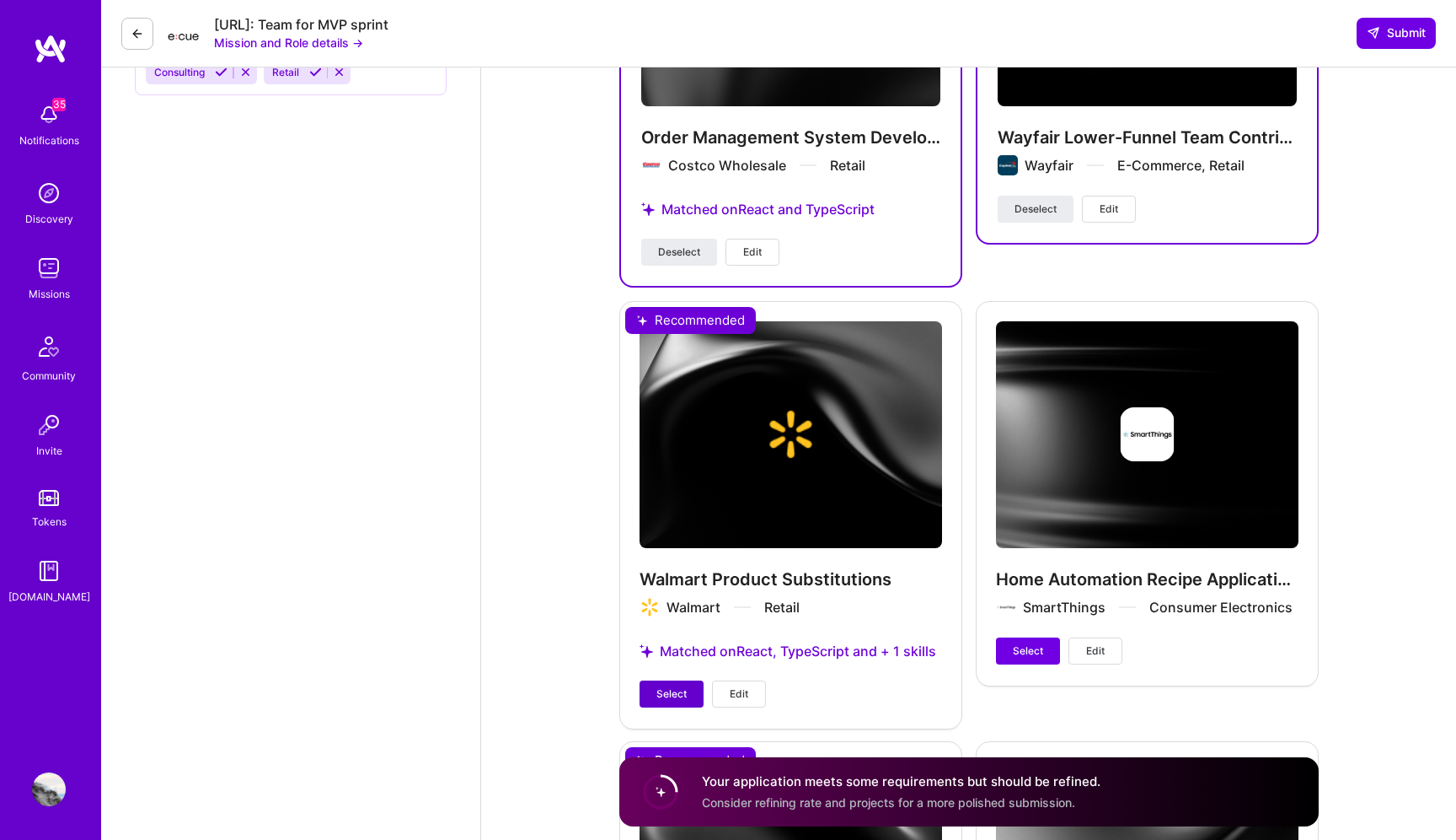
click at [675, 686] on span "Select" at bounding box center [672, 693] width 31 height 15
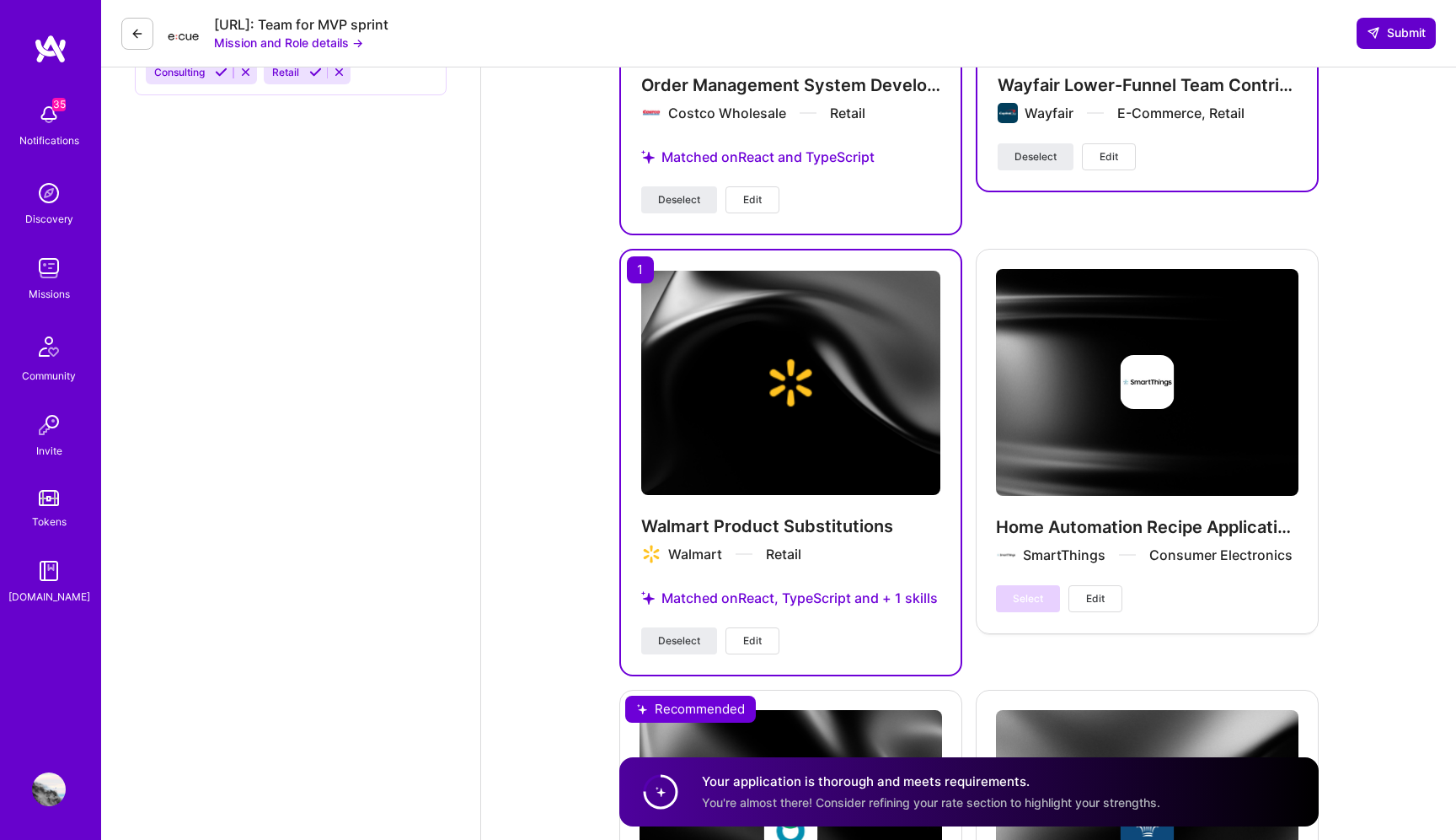
click at [1412, 42] on button "Submit" at bounding box center [1397, 33] width 79 height 31
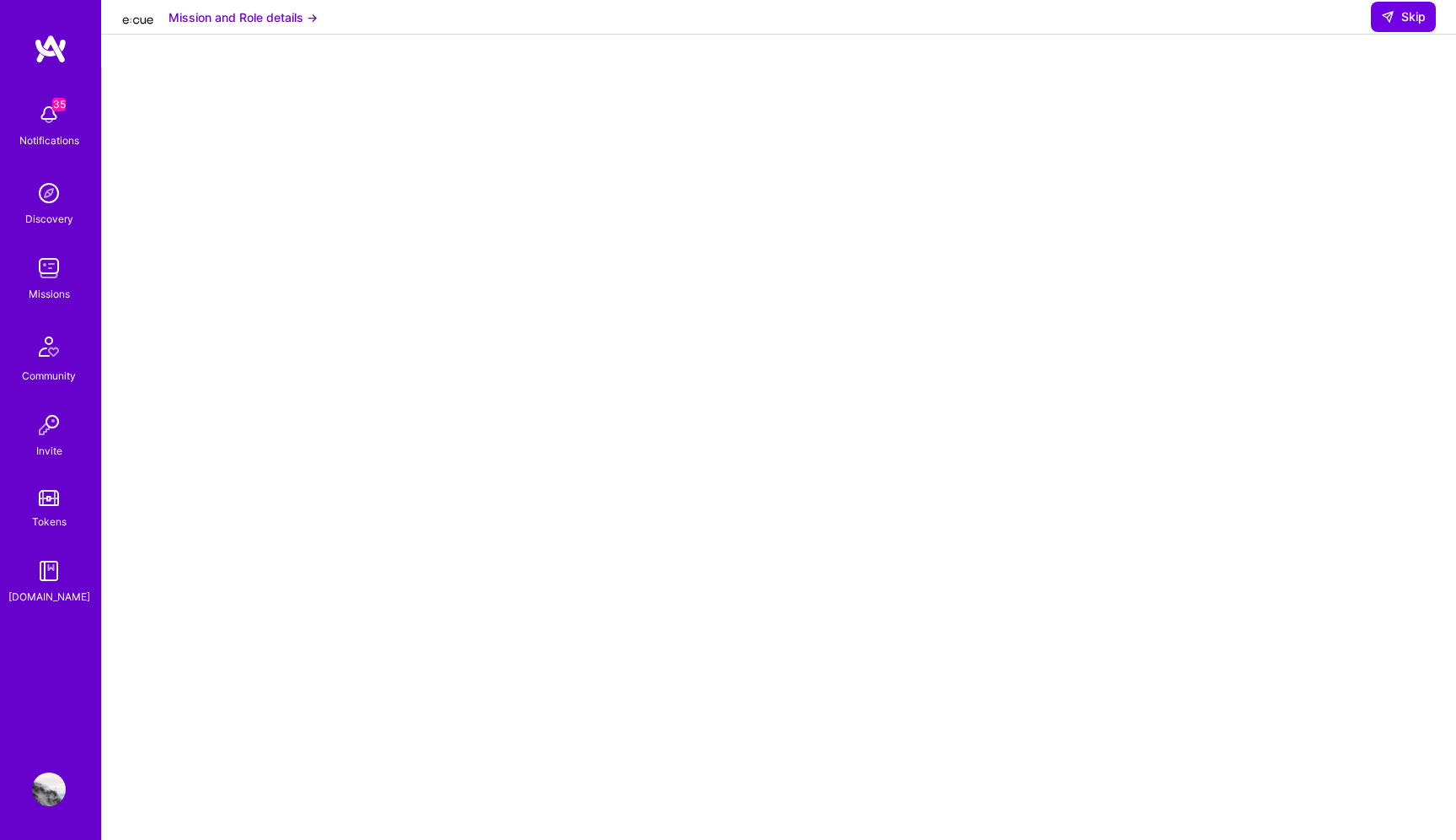
click at [1412, 26] on span "Skip" at bounding box center [1403, 17] width 44 height 17
select select "US"
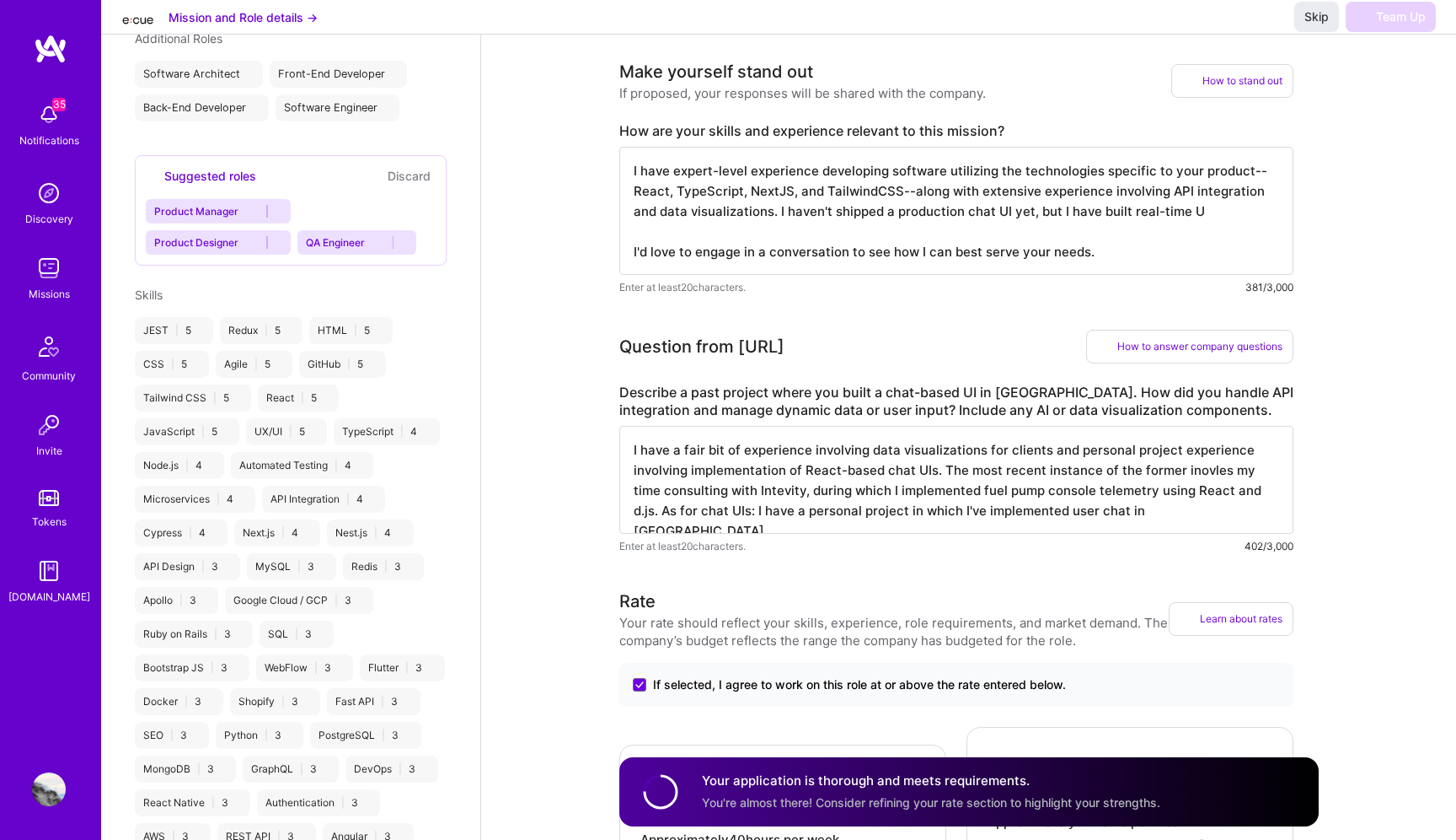
scroll to position [543, 0]
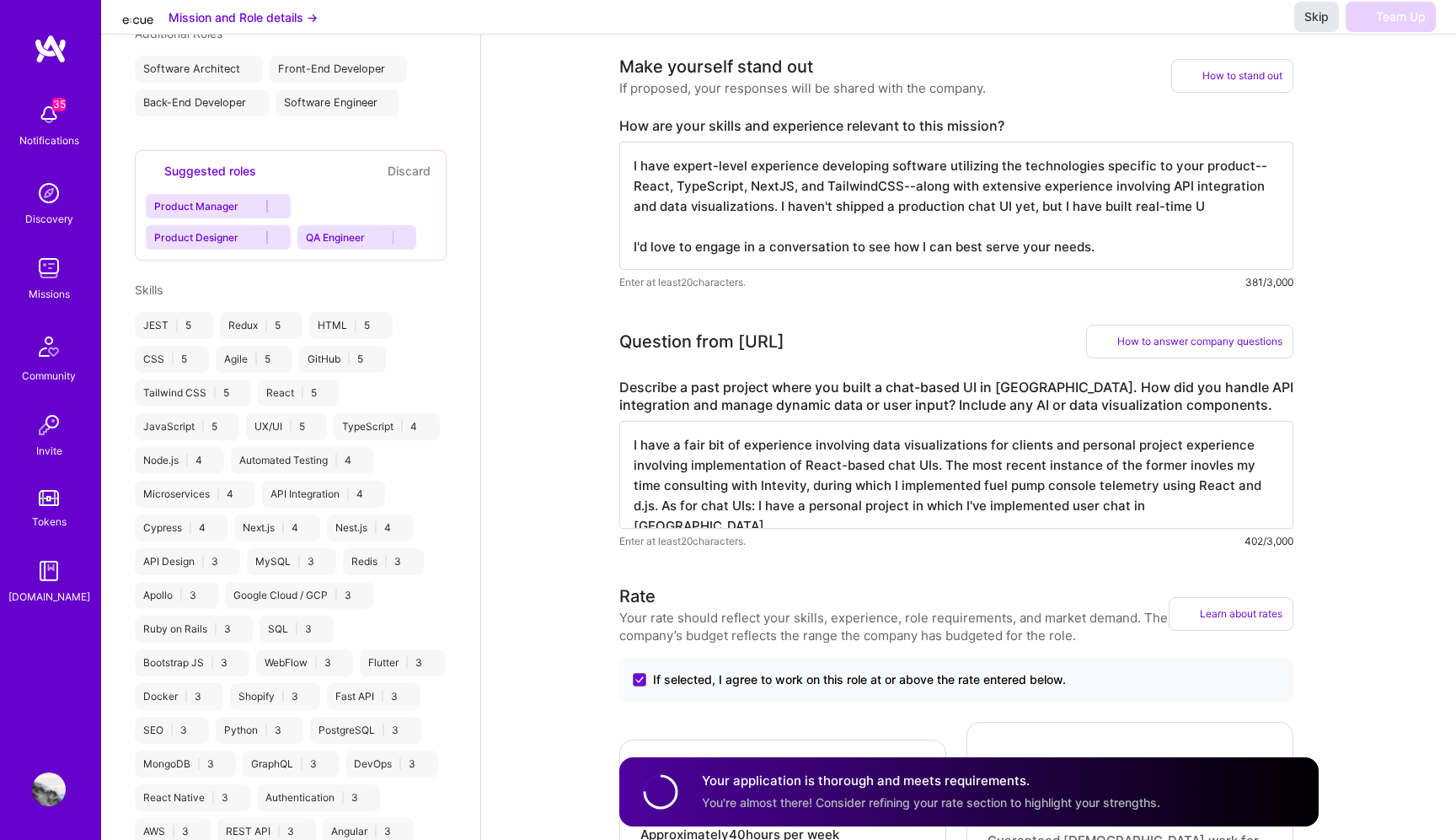
click at [1330, 23] on button "Skip" at bounding box center [1316, 17] width 44 height 31
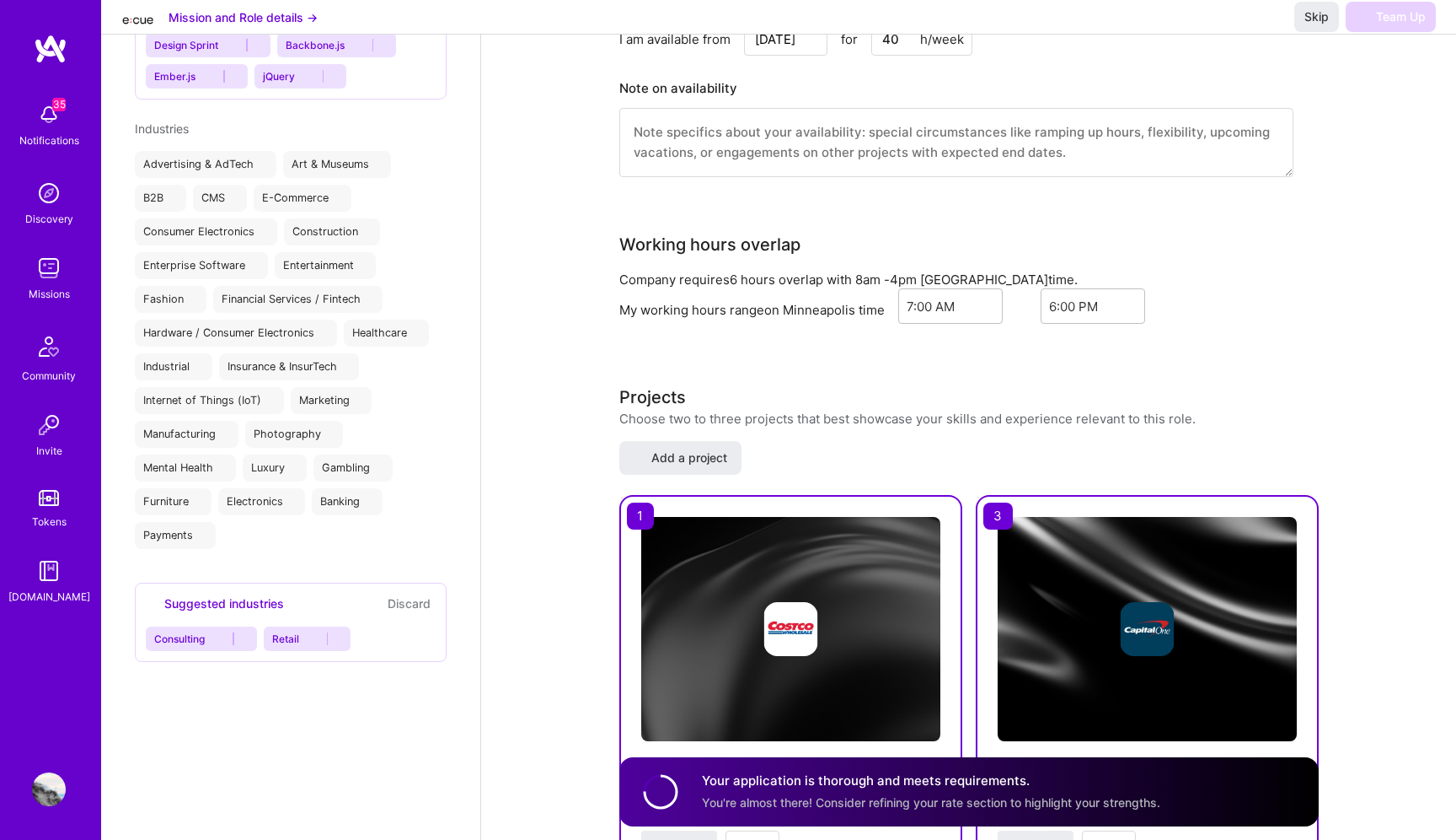
scroll to position [0, 0]
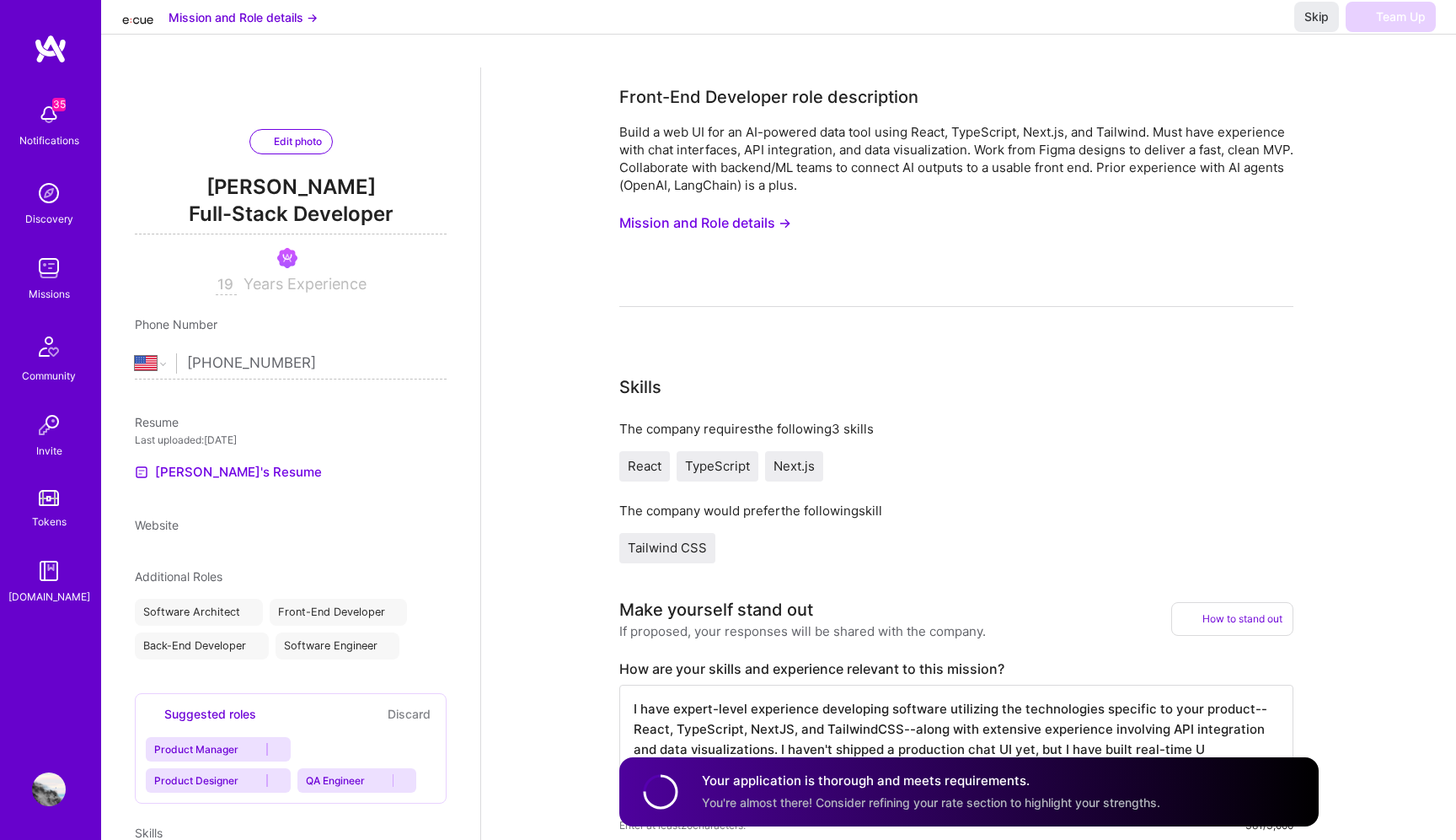
click at [1207, 228] on div "Build a web UI for an AI-powered data tool using React, TypeScript, Next.js, an…" at bounding box center [956, 215] width 675 height 184
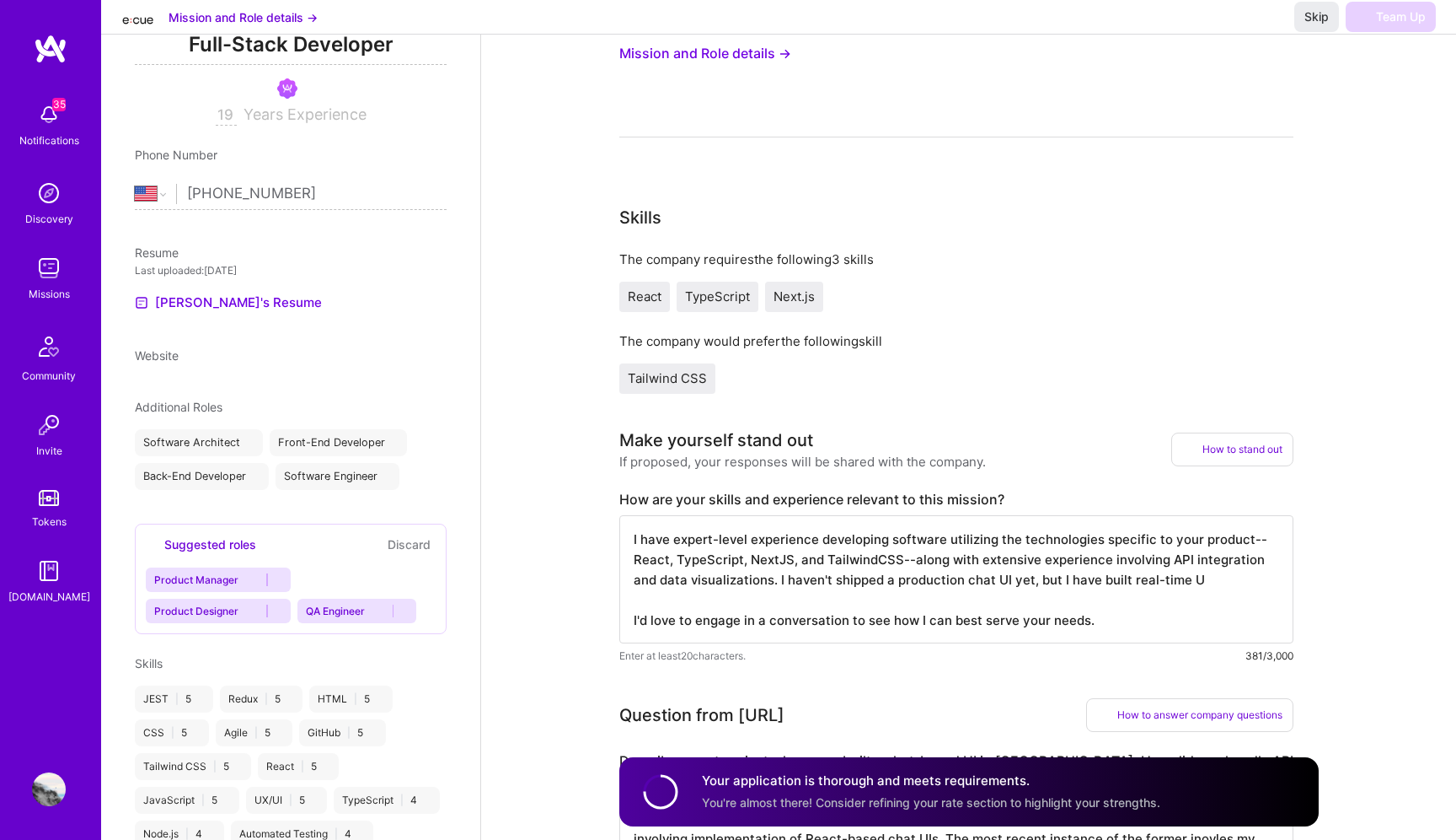
scroll to position [289, 0]
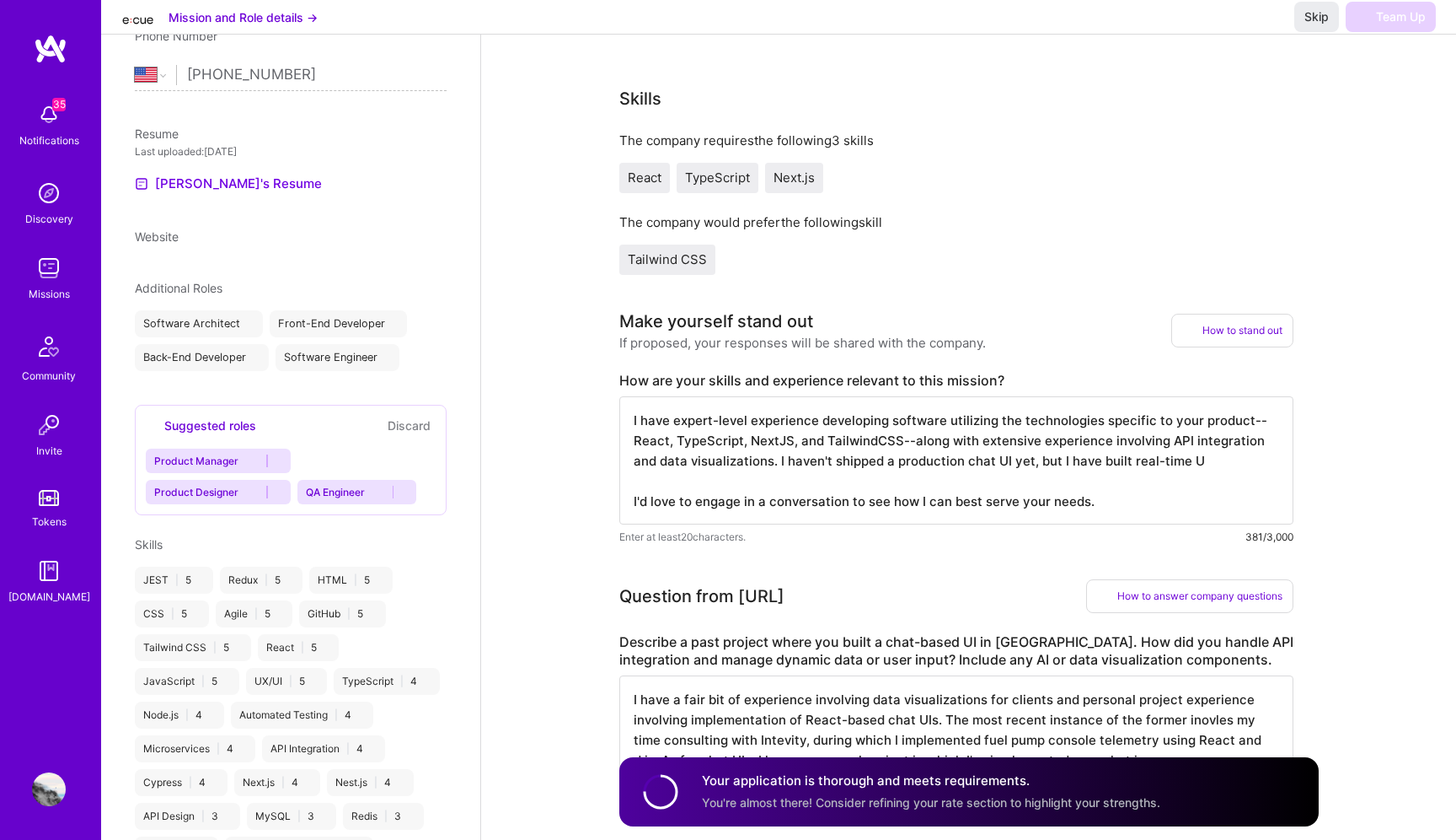
click at [1124, 99] on div "Skills" at bounding box center [956, 99] width 675 height 26
